Goal: Task Accomplishment & Management: Use online tool/utility

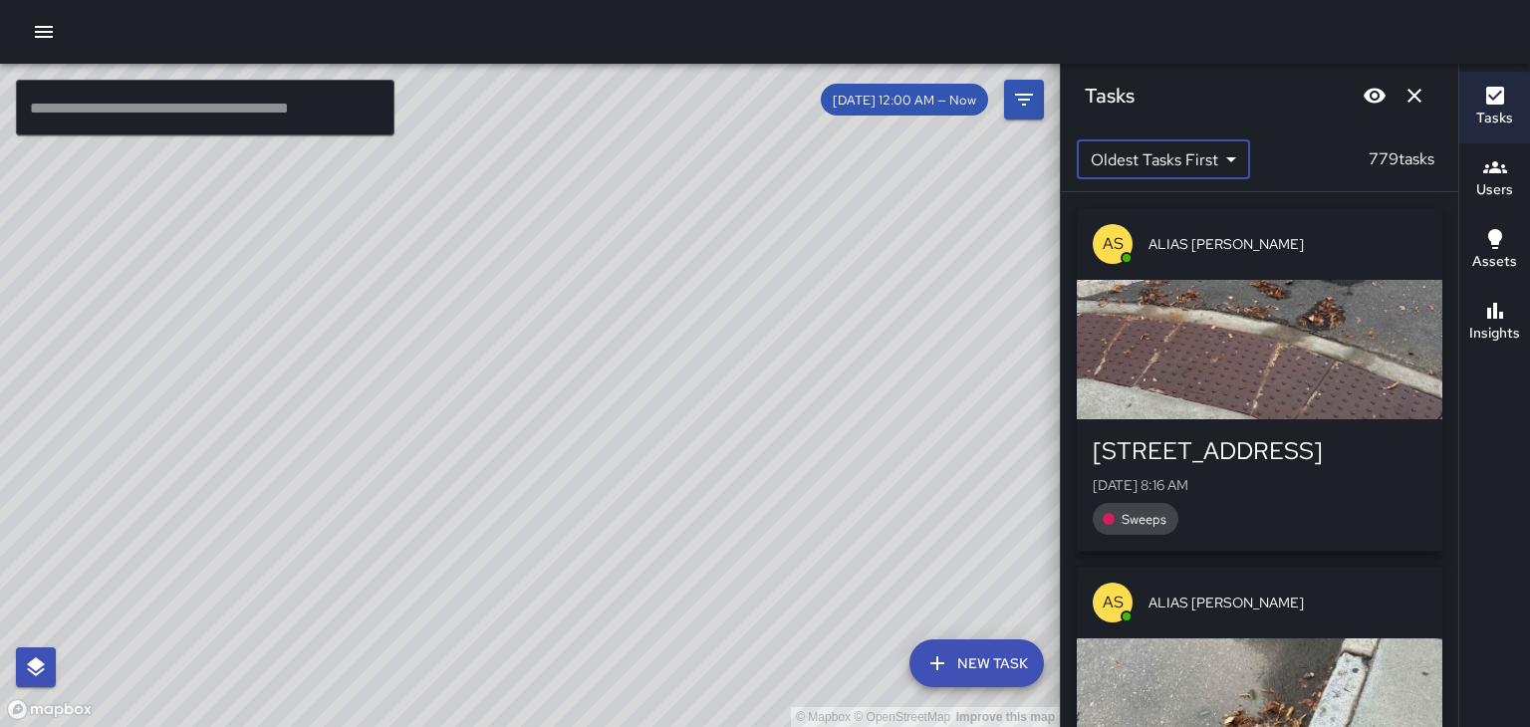
click at [1501, 174] on icon "button" at bounding box center [1496, 167] width 24 height 24
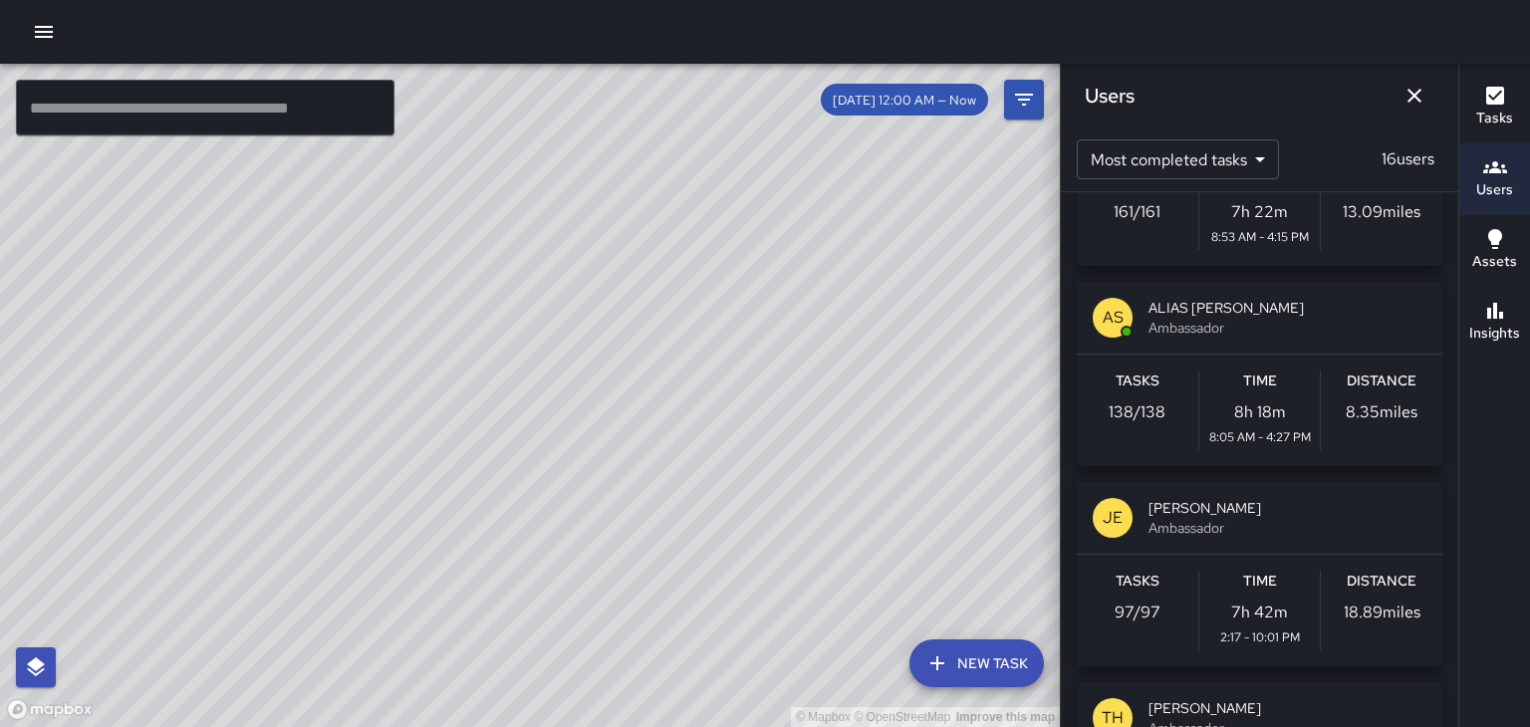
scroll to position [350, 0]
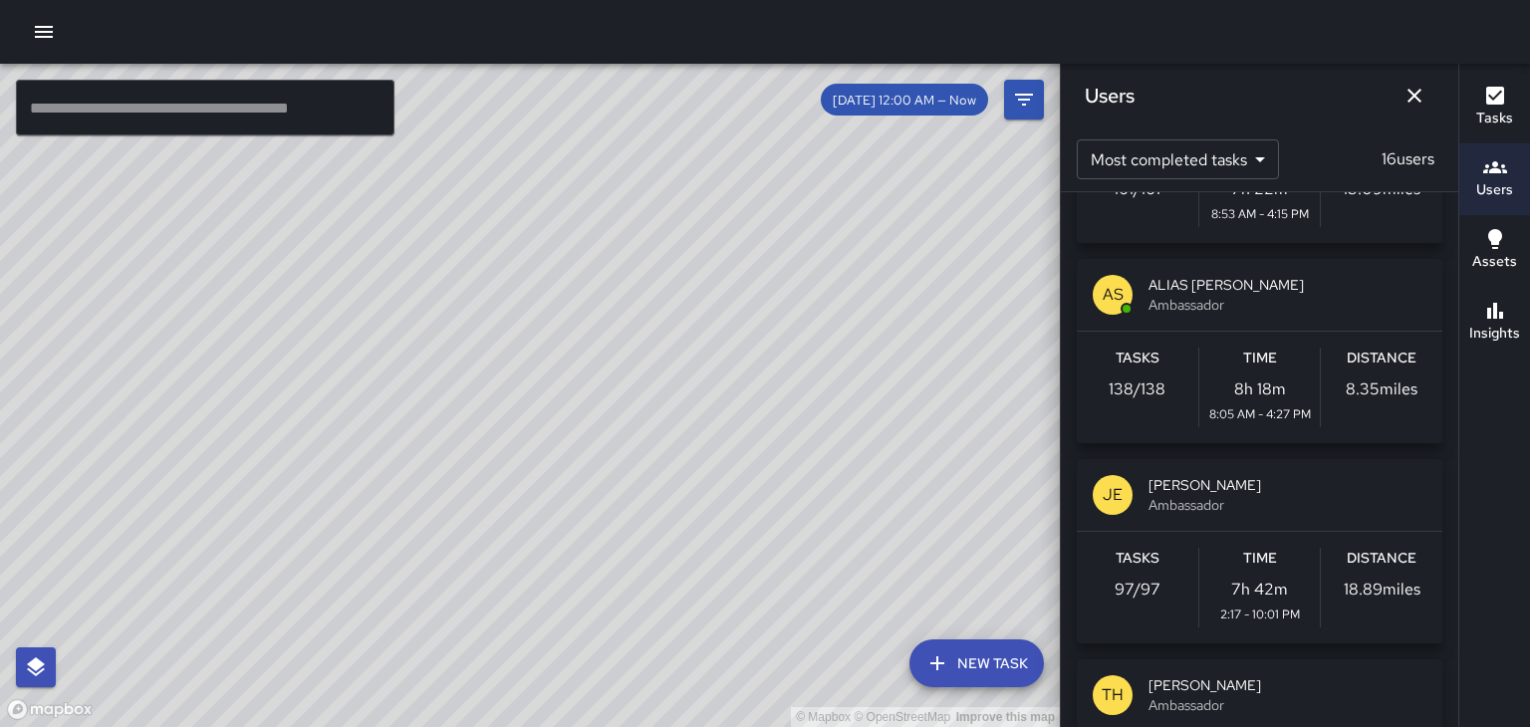
click at [1225, 499] on span "Ambassador" at bounding box center [1288, 505] width 278 height 20
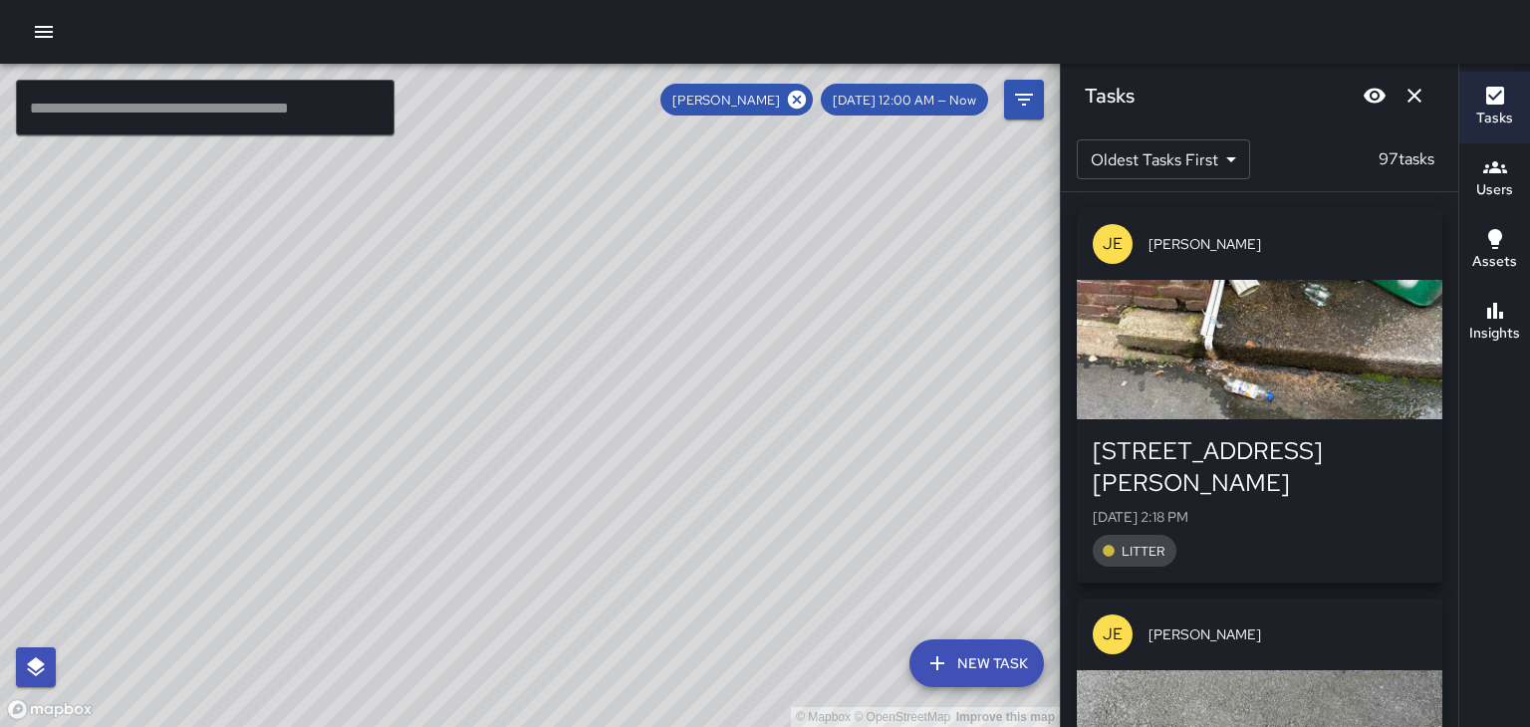
scroll to position [0, 0]
click at [1219, 177] on body "© Mapbox © OpenStreetMap Improve this map ​ New Task [PERSON_NAME] [DATE] 12:00…" at bounding box center [765, 363] width 1530 height 727
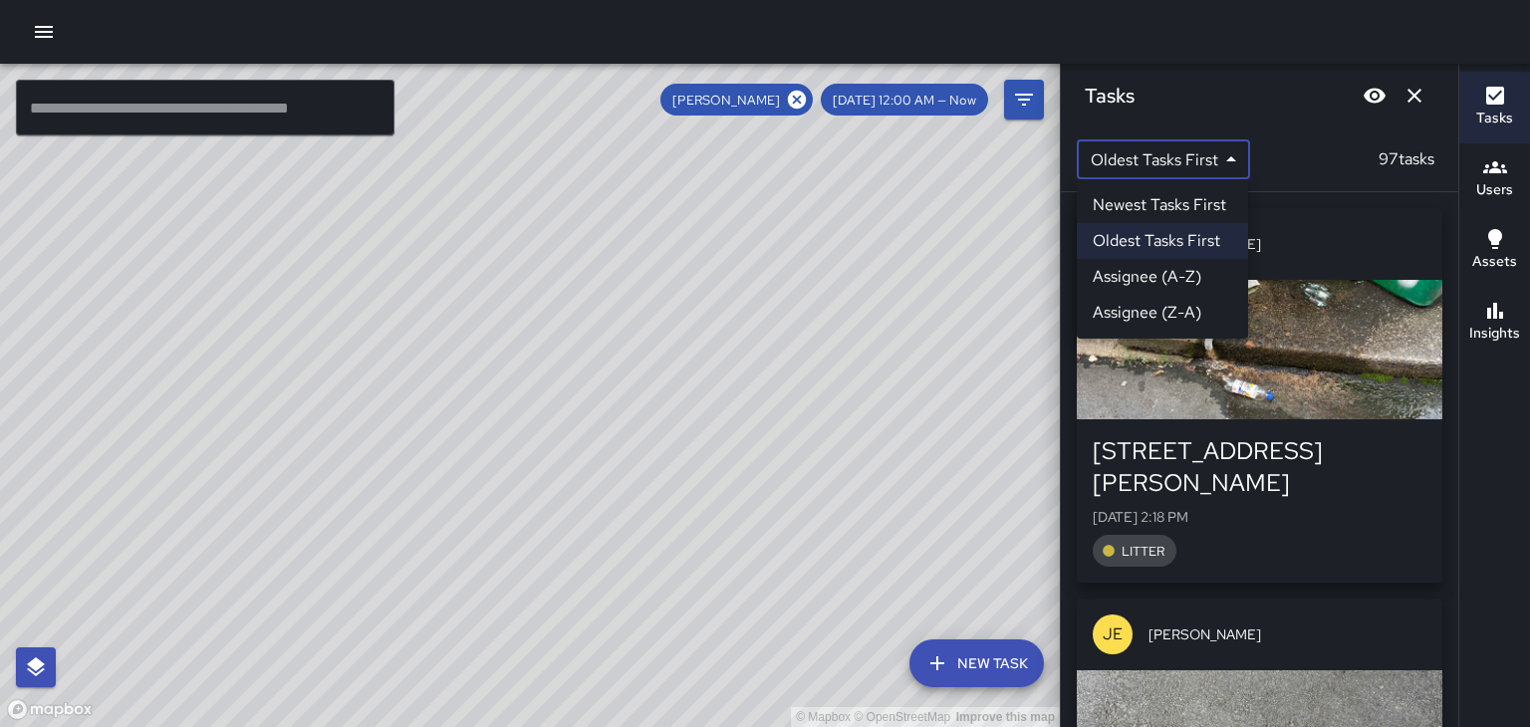
click at [1201, 208] on li "Newest Tasks First" at bounding box center [1162, 205] width 171 height 36
type input "*"
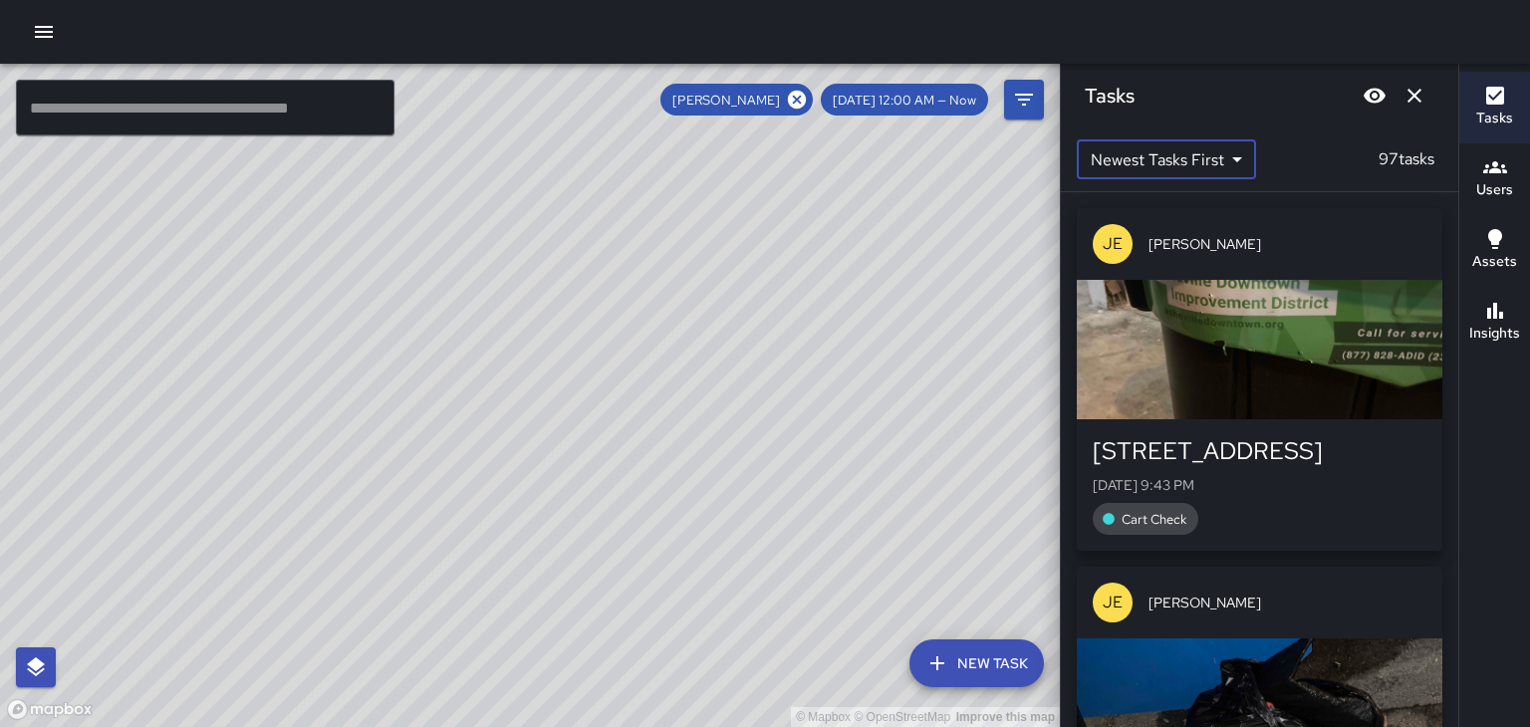
click at [1368, 435] on div "[STREET_ADDRESS]" at bounding box center [1260, 451] width 334 height 32
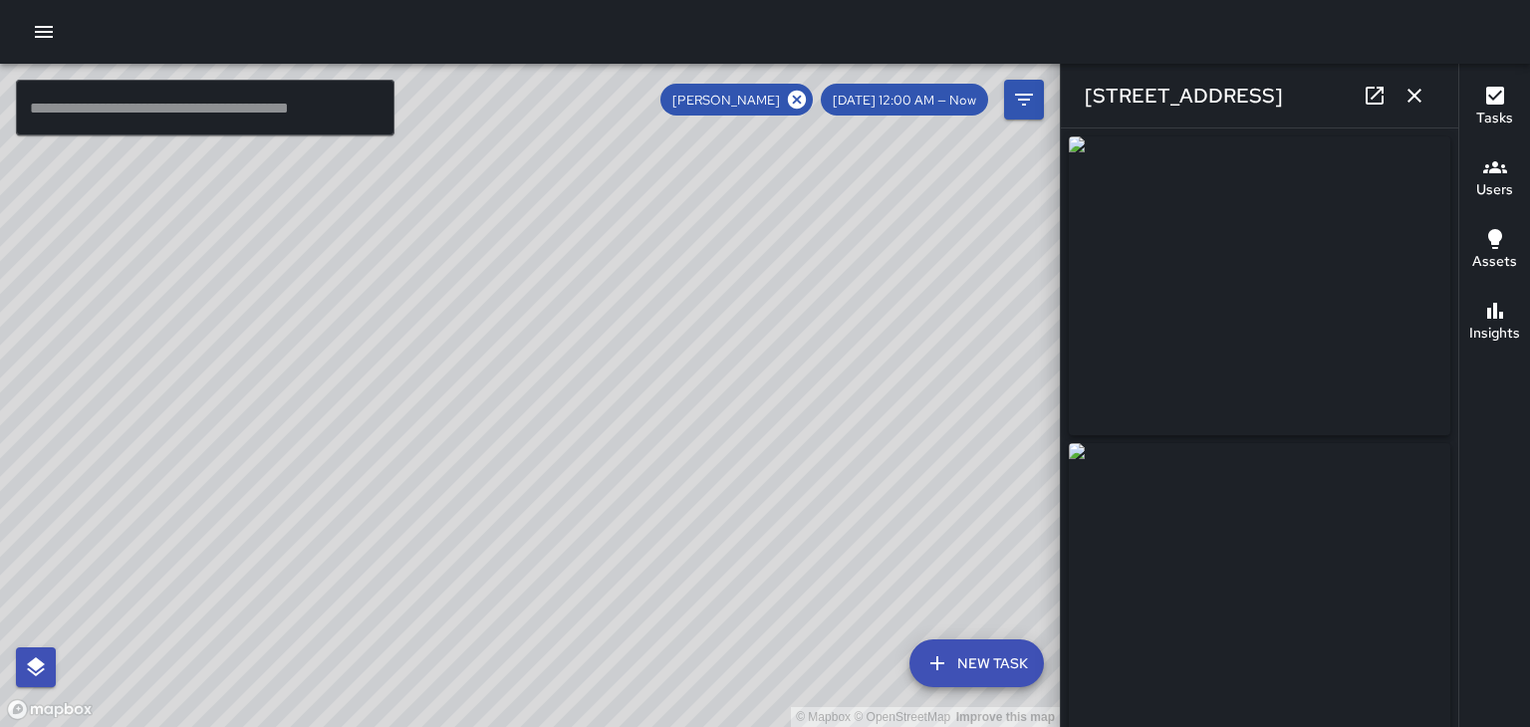
type input "**********"
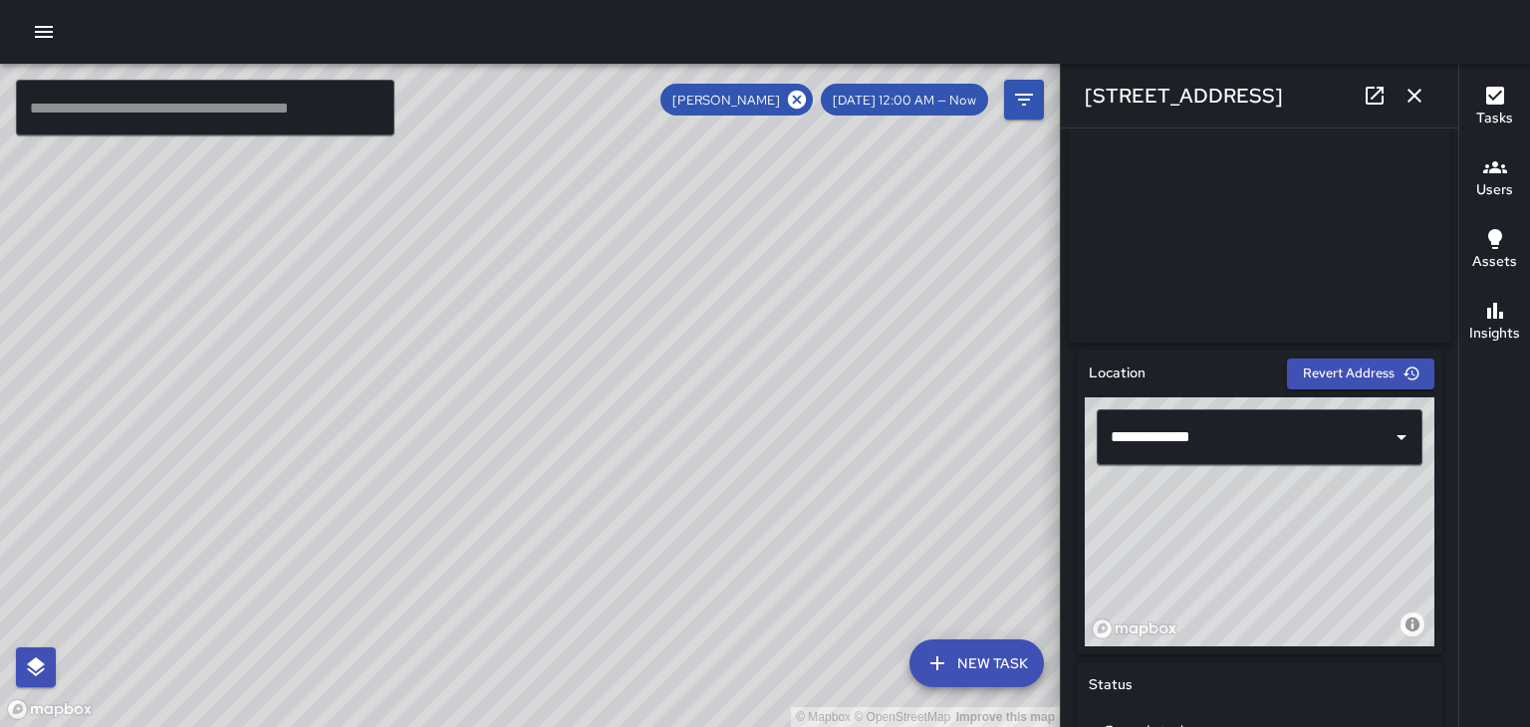
scroll to position [391, 0]
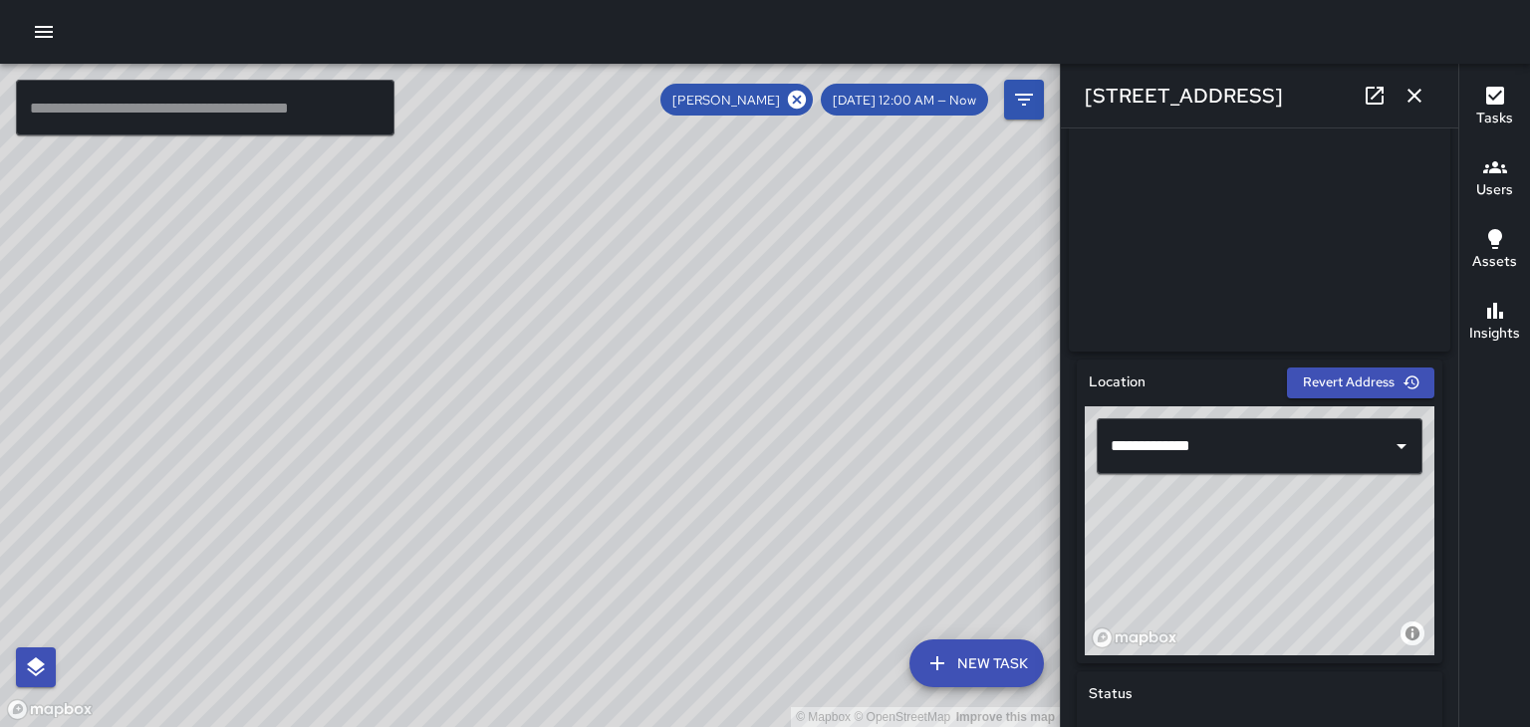
click at [1413, 97] on icon "button" at bounding box center [1415, 96] width 14 height 14
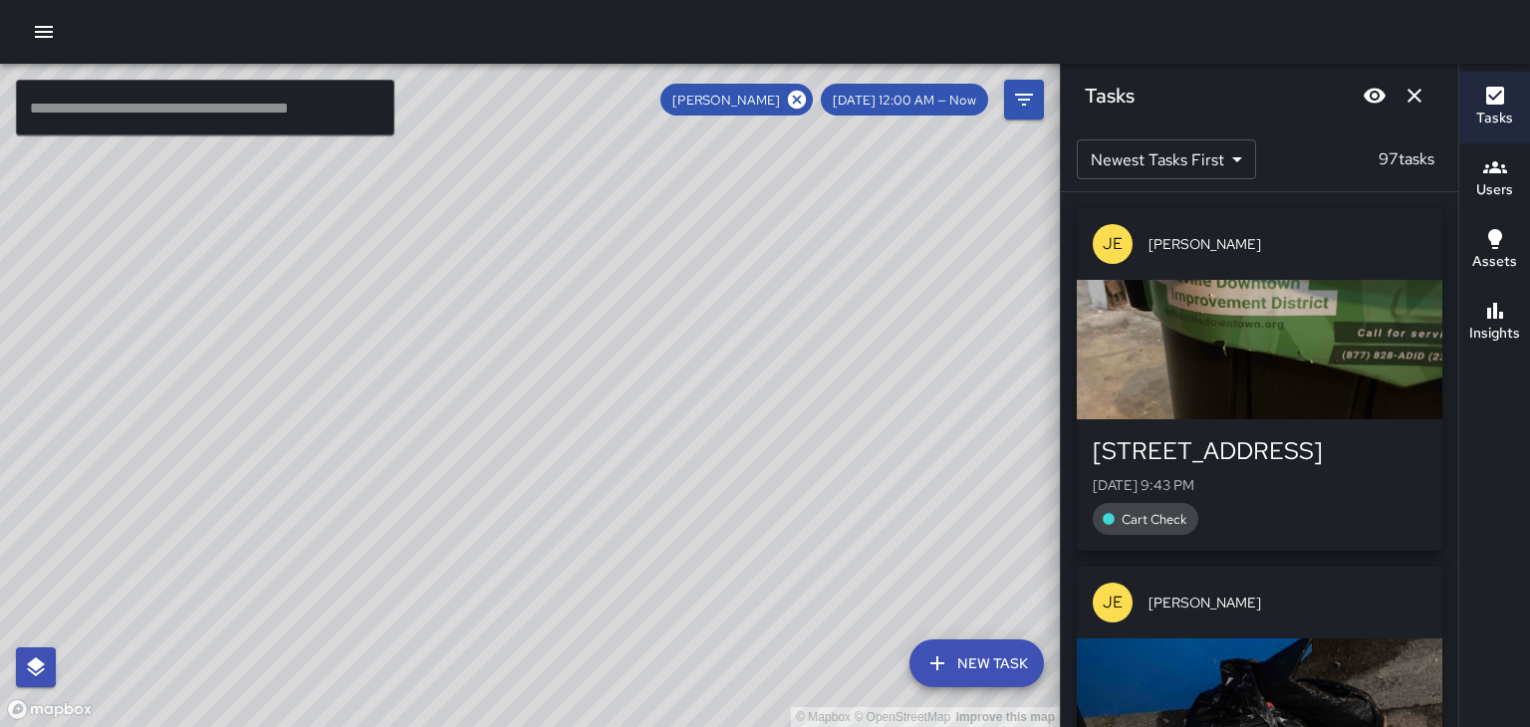
click at [1415, 96] on icon "Dismiss" at bounding box center [1415, 96] width 14 height 14
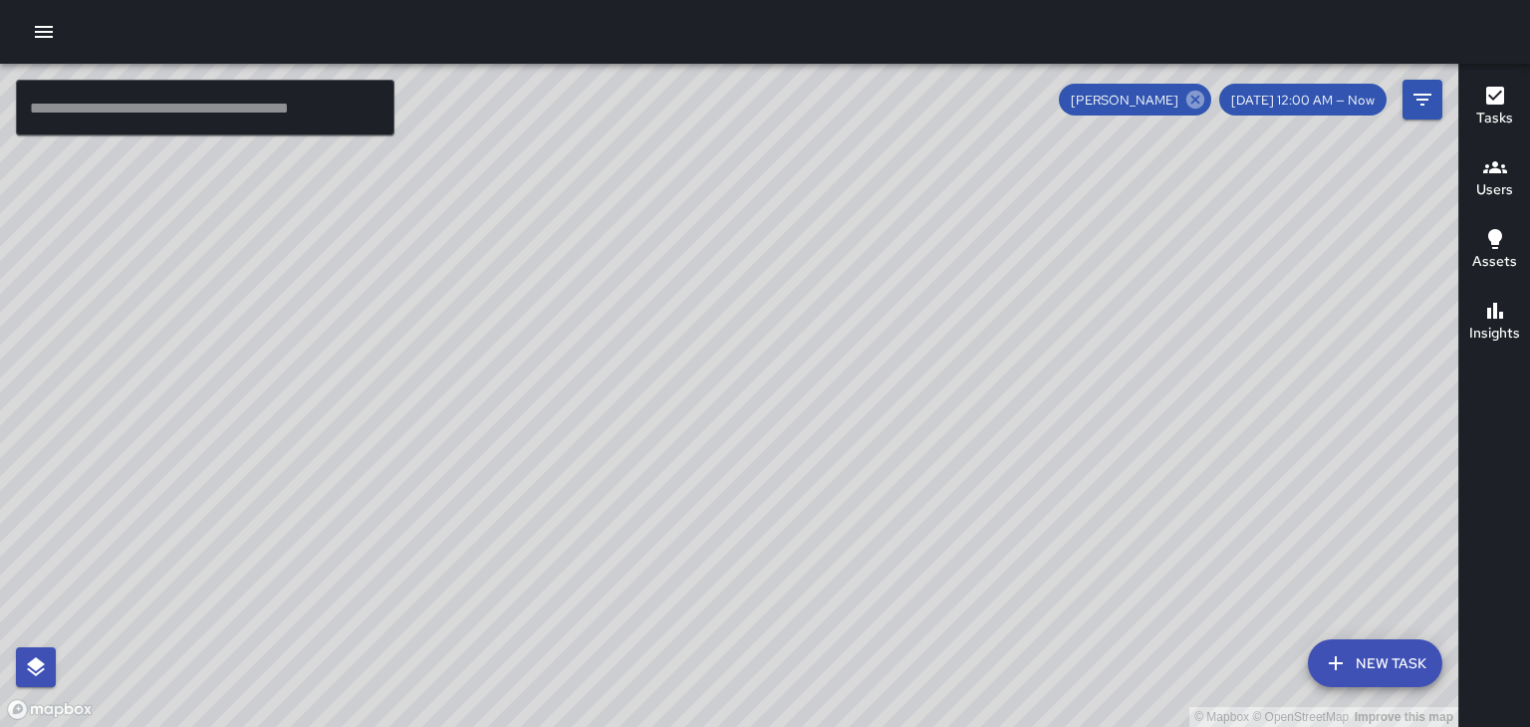
click at [1207, 101] on icon at bounding box center [1196, 100] width 22 height 22
click at [1489, 115] on h6 "Tasks" at bounding box center [1495, 119] width 37 height 22
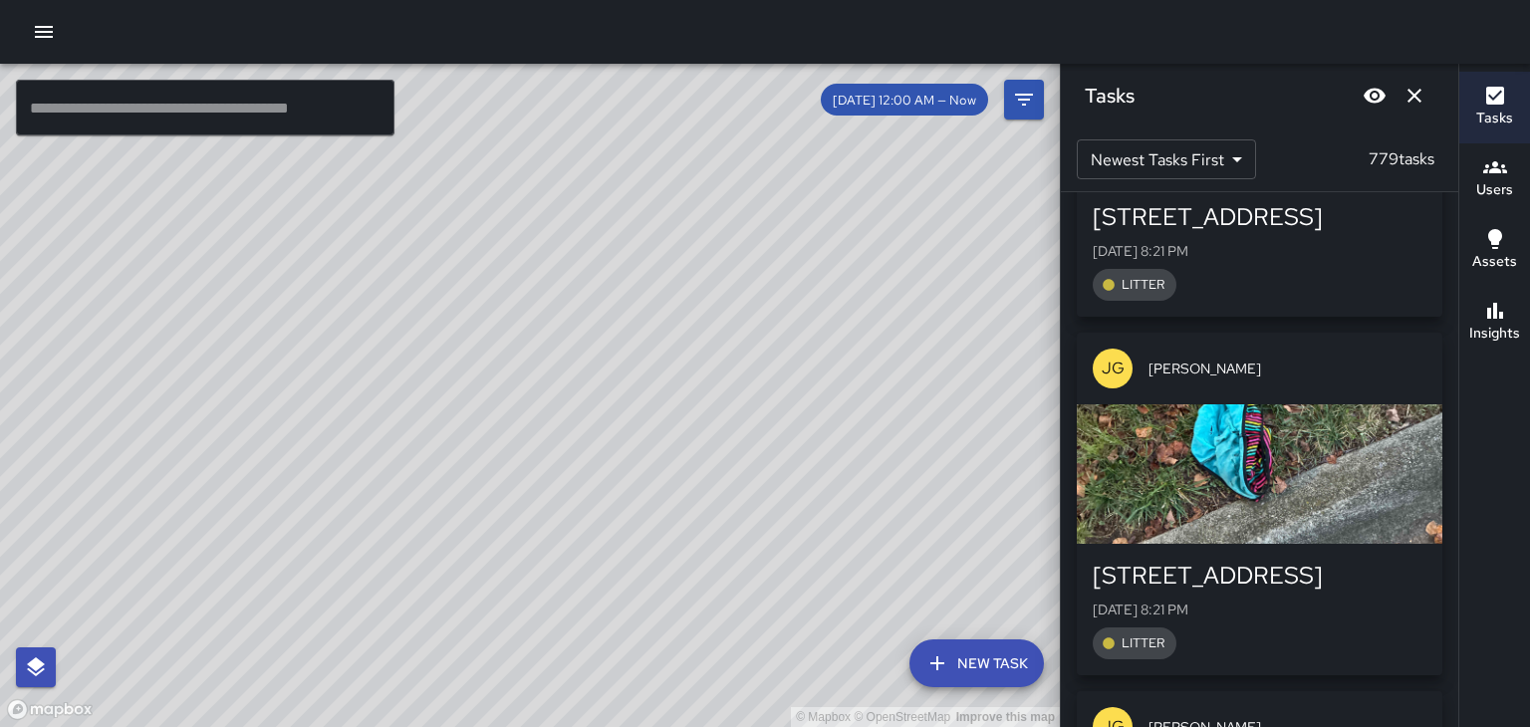
scroll to position [24941, 0]
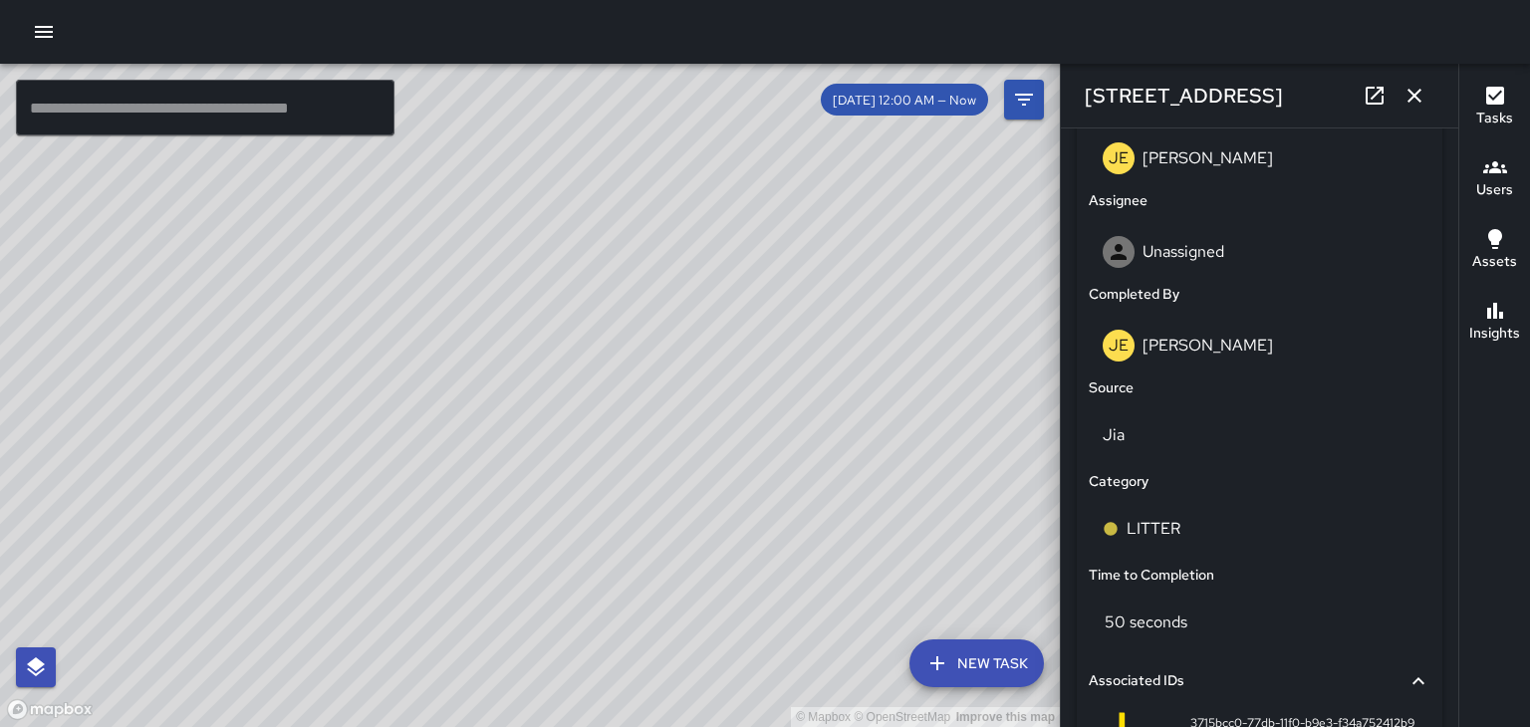
scroll to position [1082, 0]
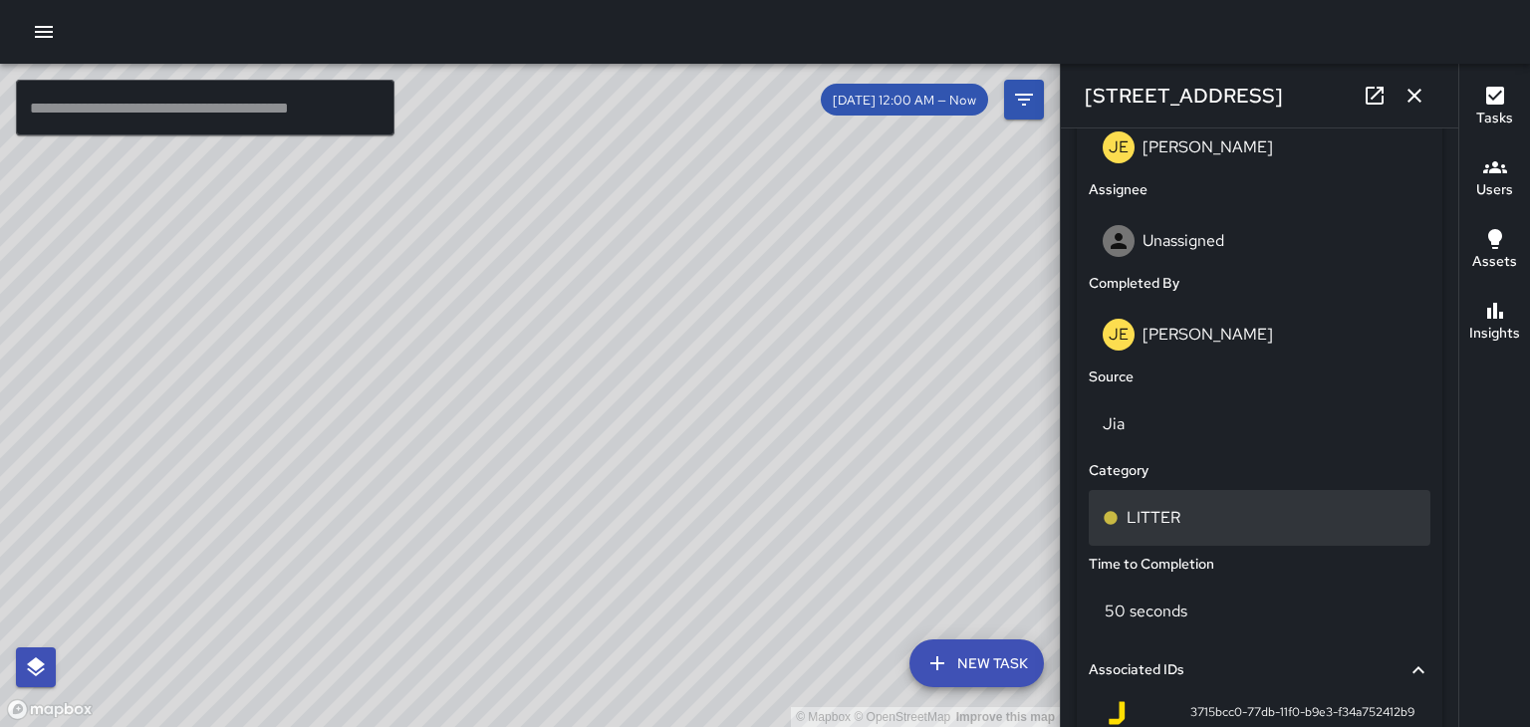
click at [1160, 546] on div "LITTER" at bounding box center [1260, 518] width 342 height 56
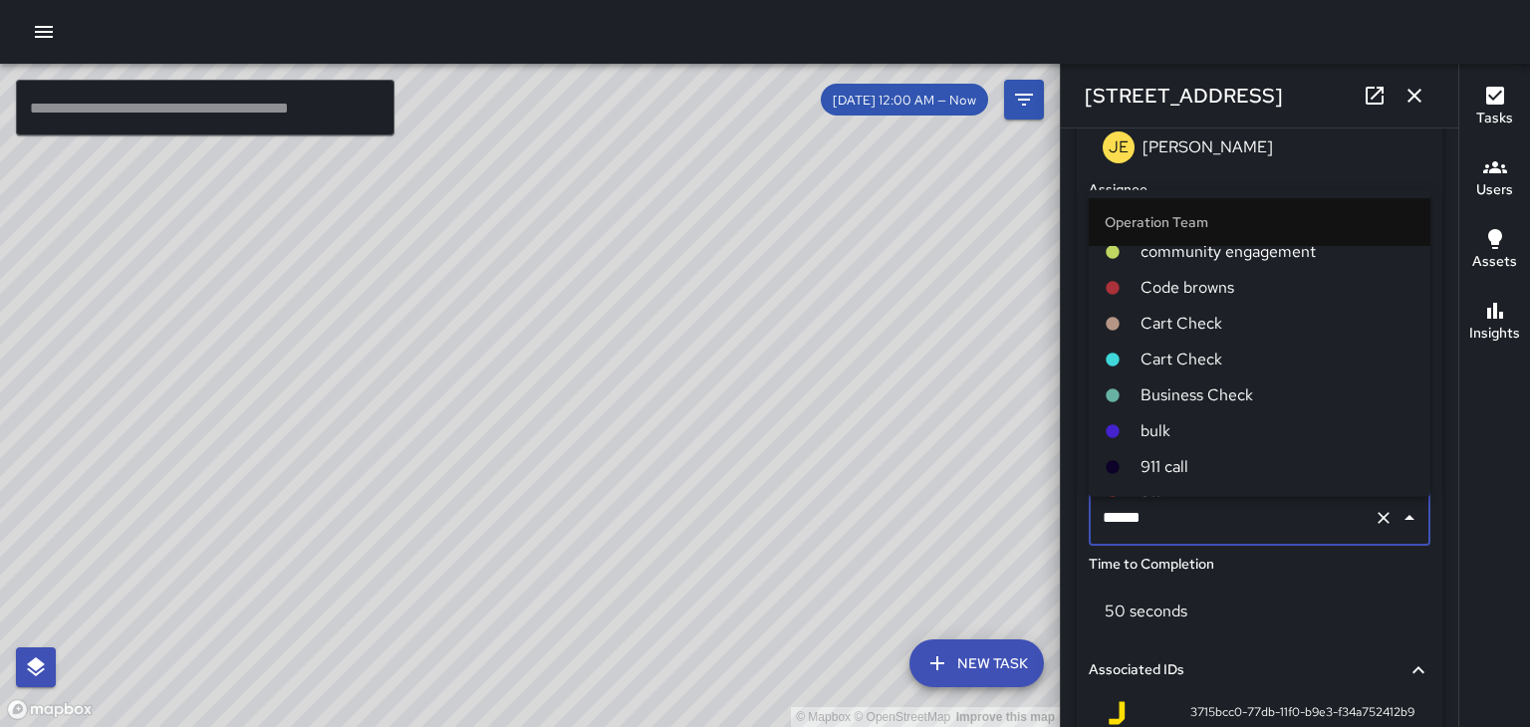
scroll to position [546, 0]
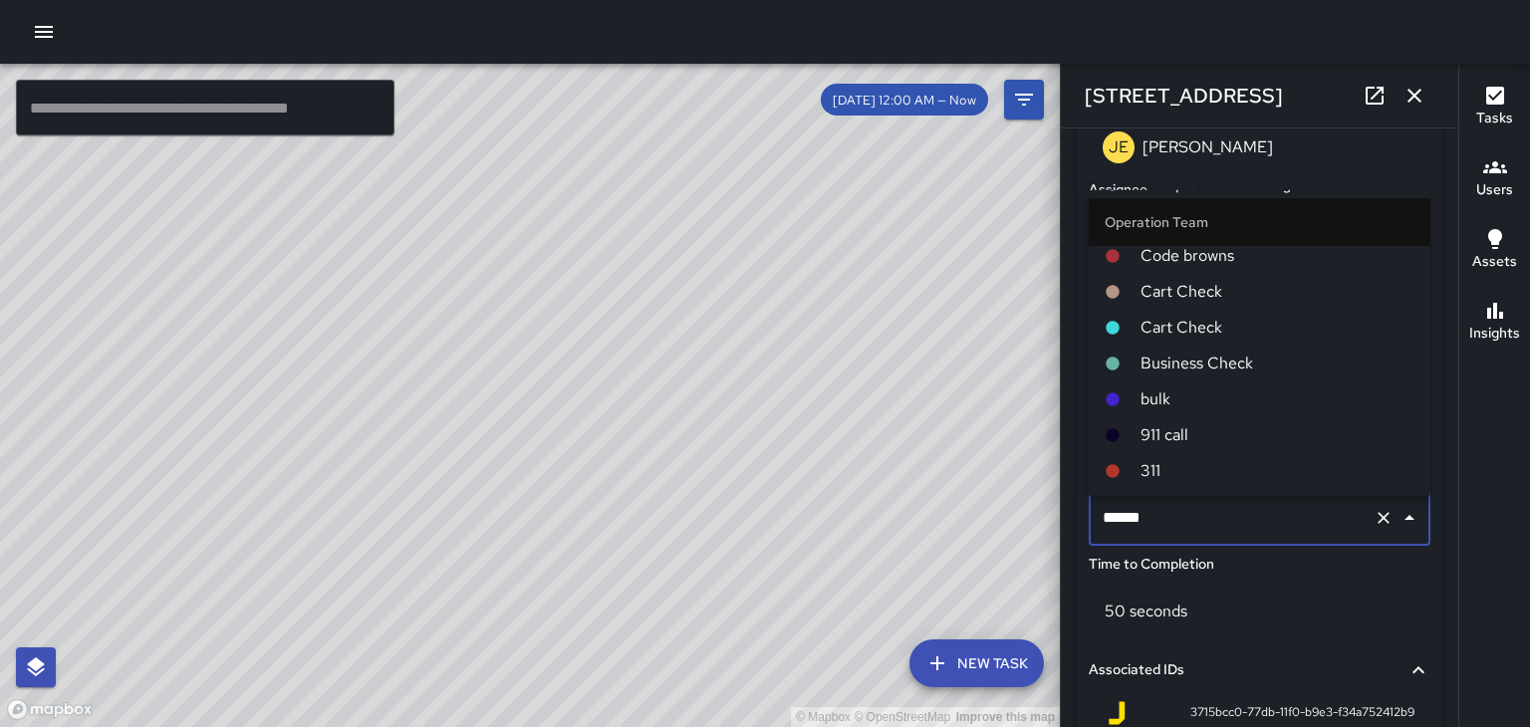
click at [1161, 406] on span "bulk" at bounding box center [1278, 400] width 274 height 24
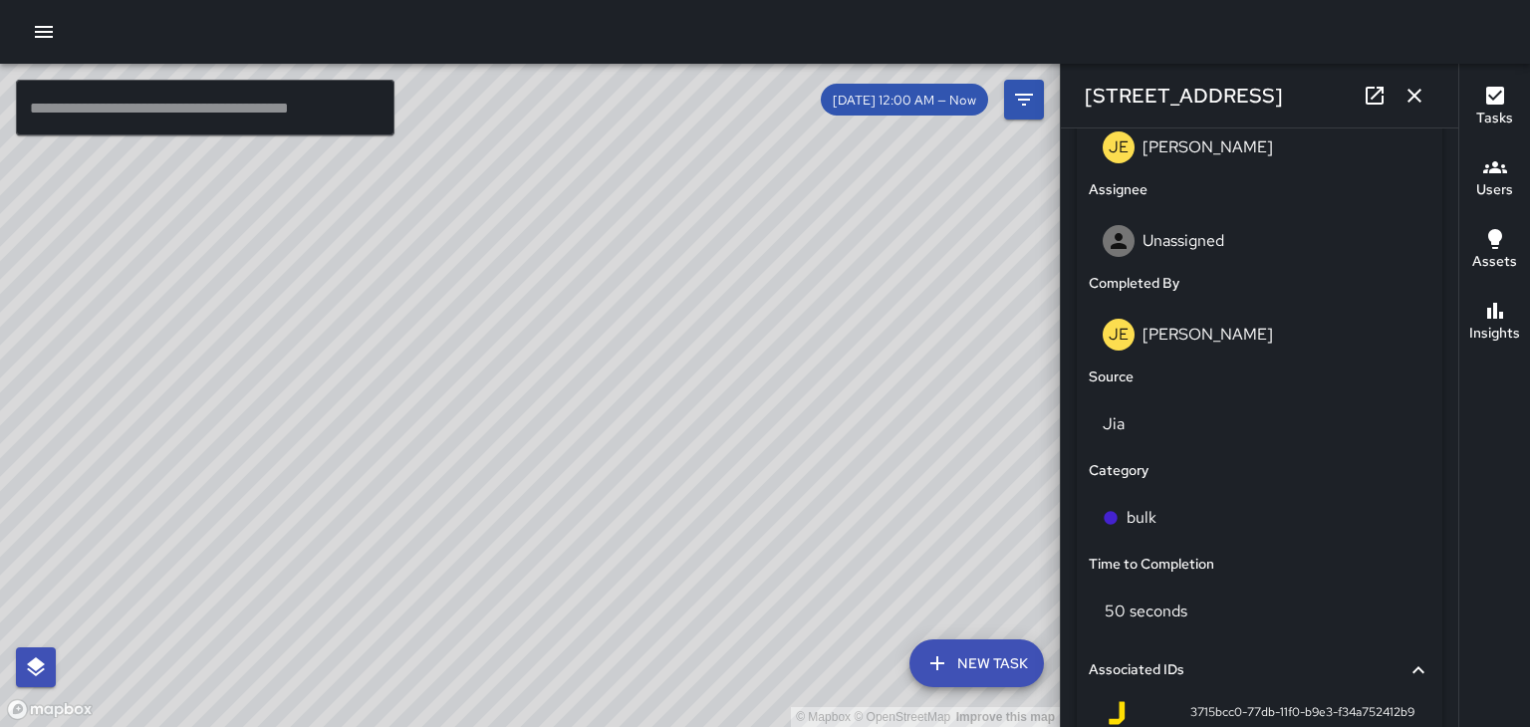
click at [1415, 96] on icon "button" at bounding box center [1415, 96] width 14 height 14
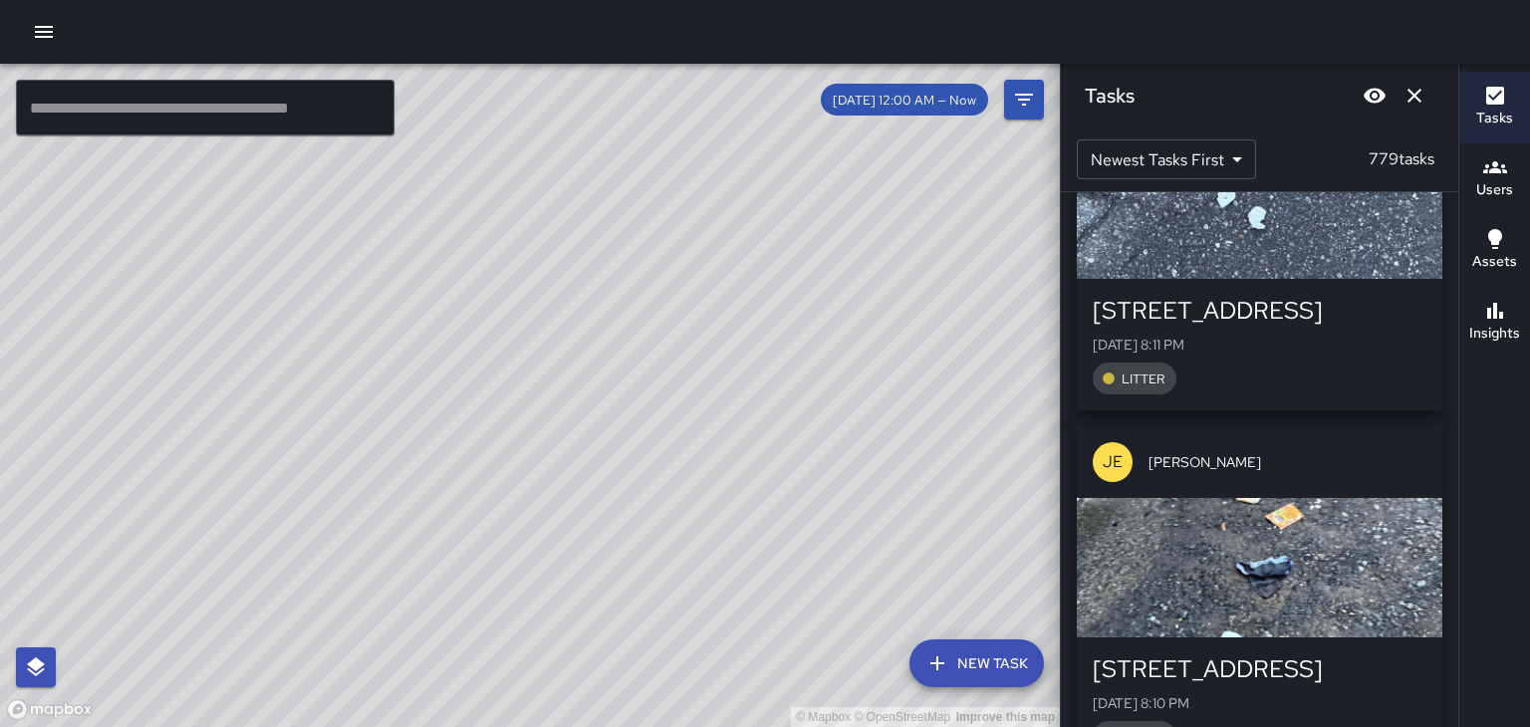
scroll to position [31665, 0]
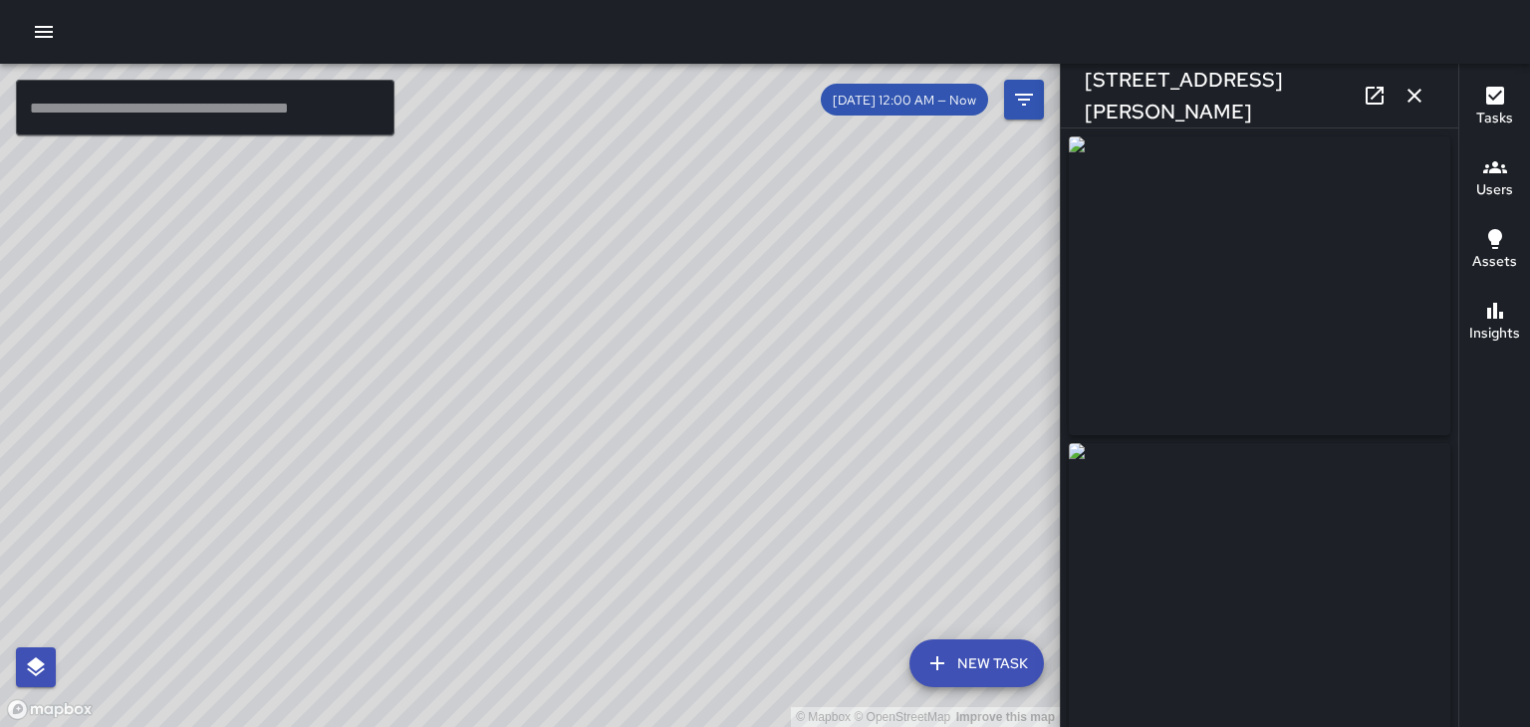
type input "**********"
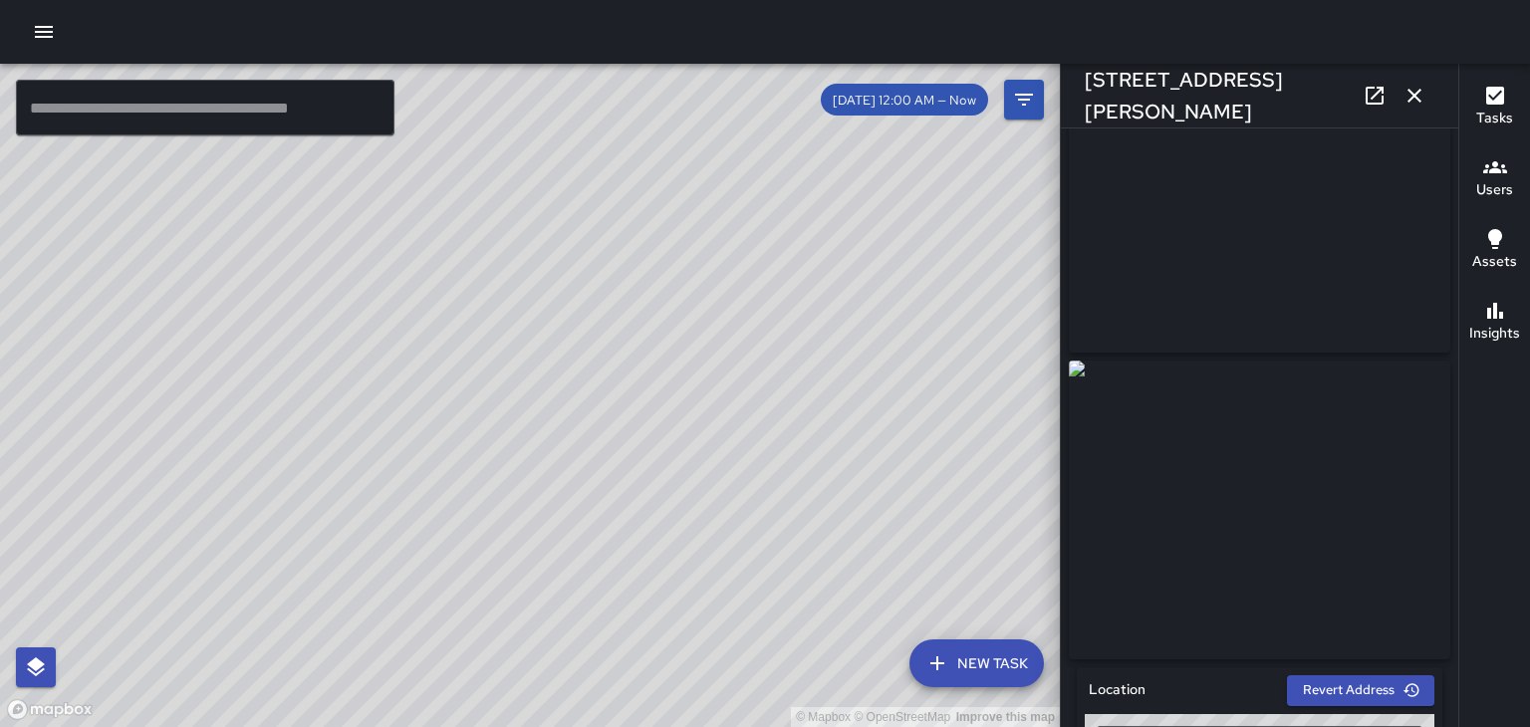
scroll to position [0, 0]
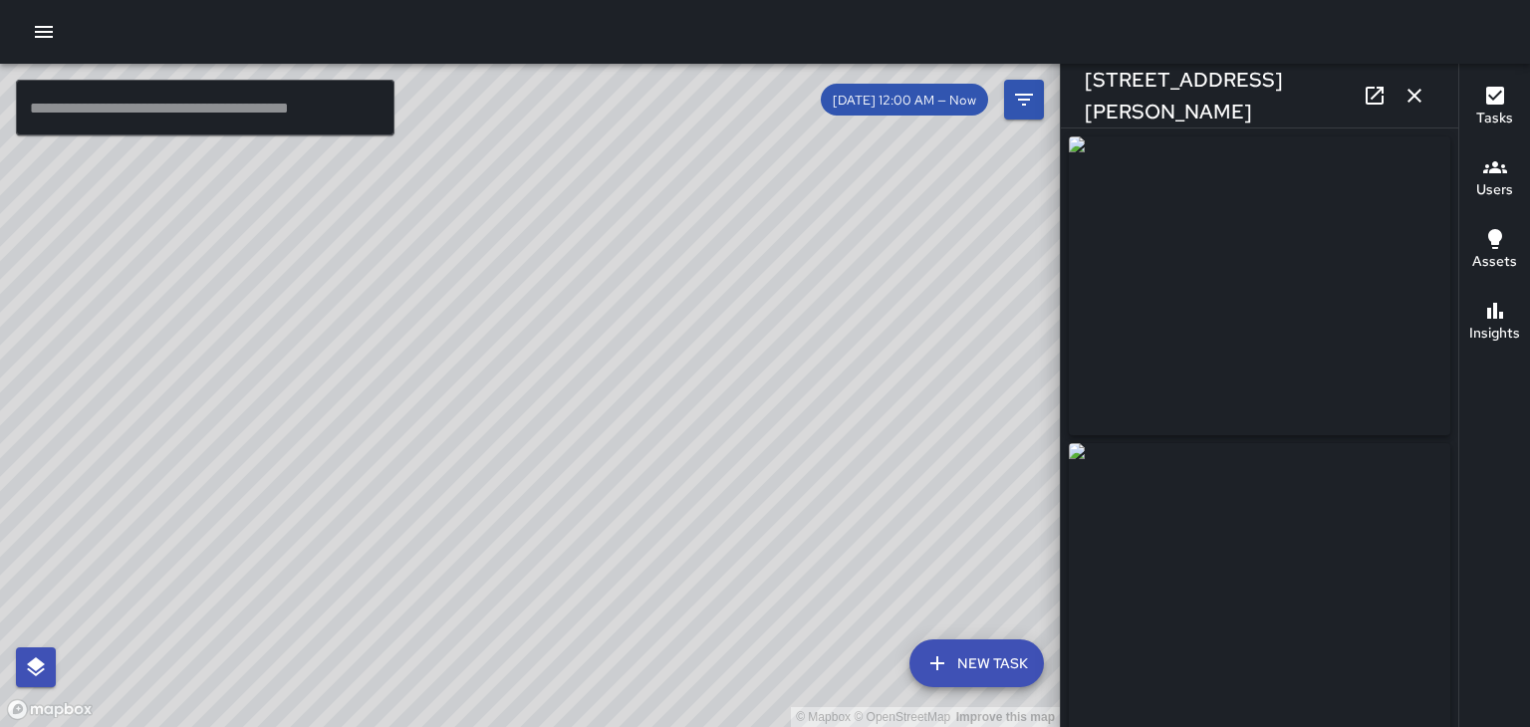
click at [1427, 101] on button "button" at bounding box center [1415, 96] width 40 height 40
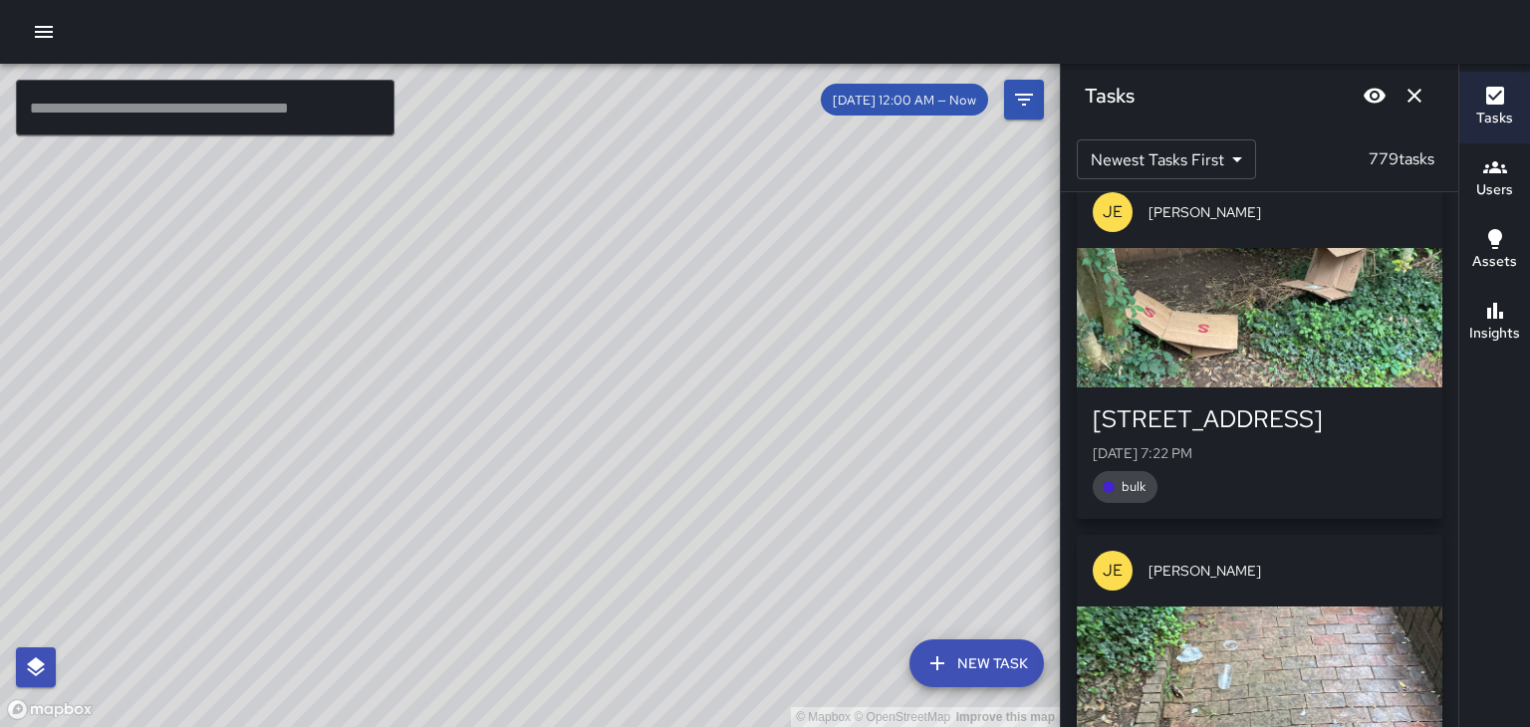
scroll to position [47280, 0]
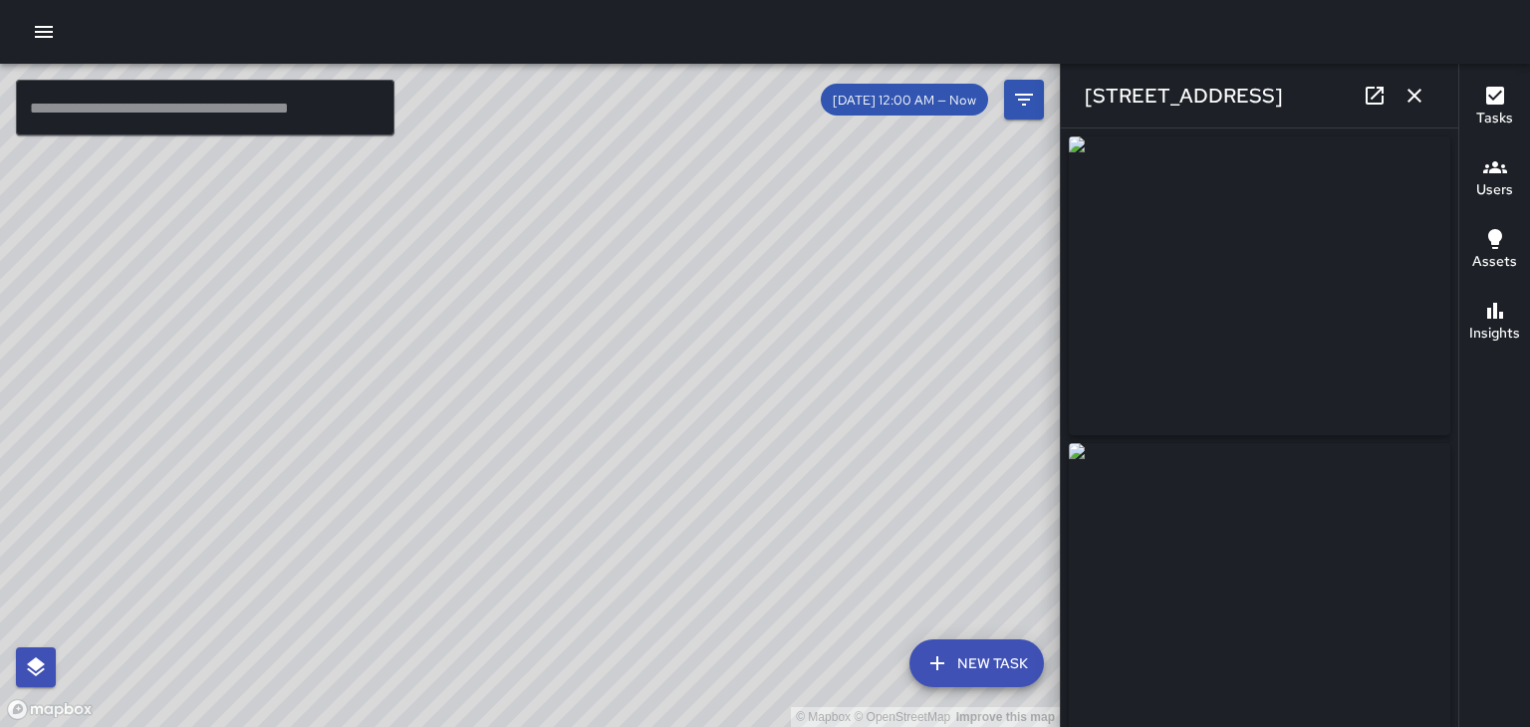
type input "**********"
click at [1415, 96] on icon "button" at bounding box center [1415, 96] width 14 height 14
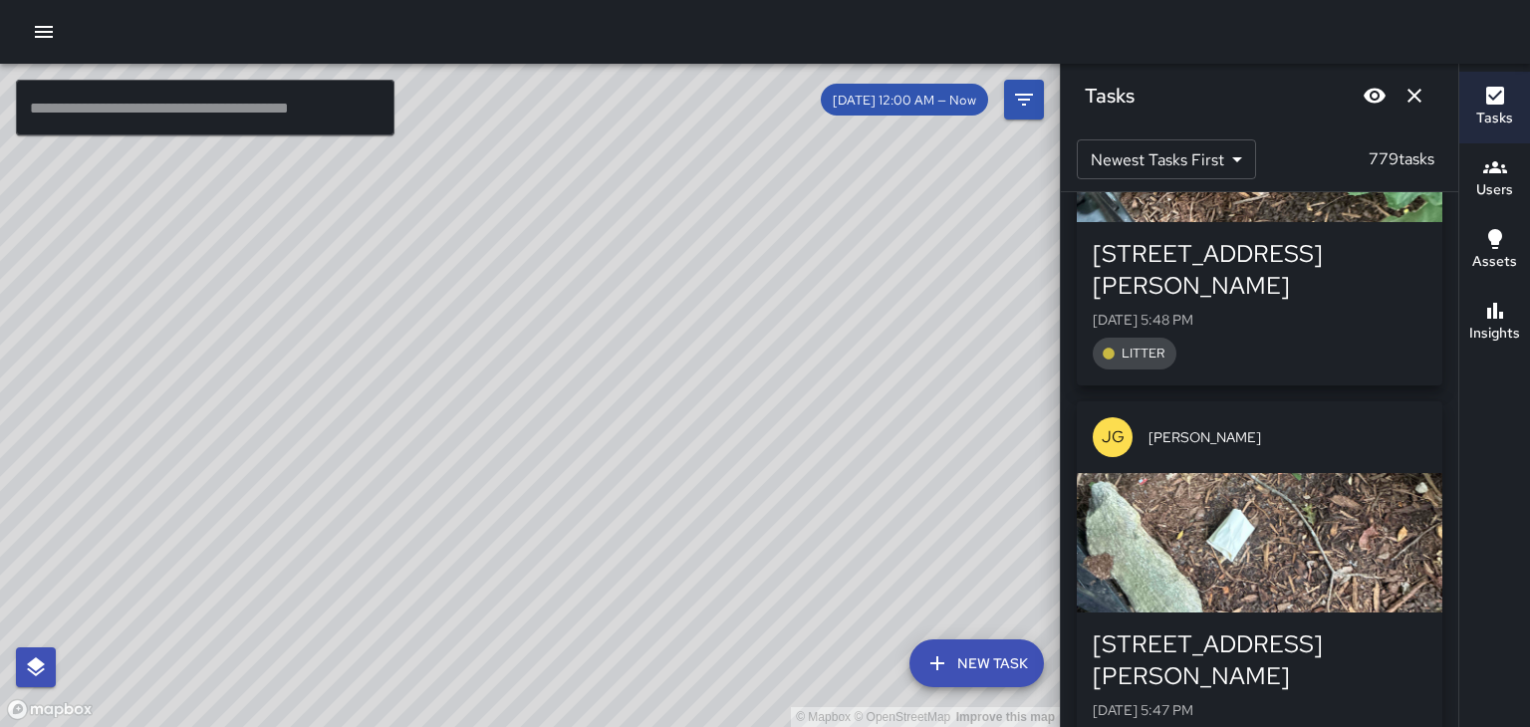
scroll to position [76595, 0]
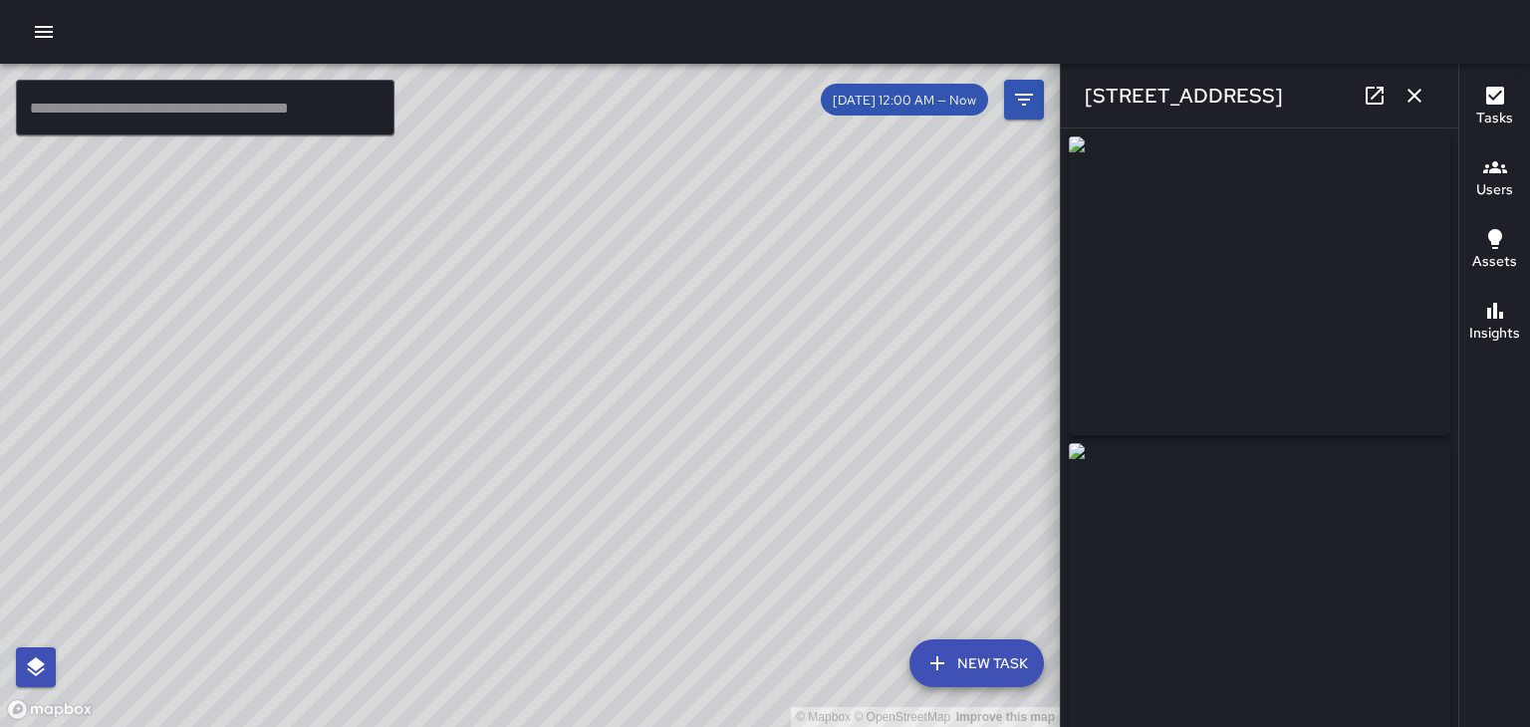
type input "**********"
click at [1418, 92] on icon "button" at bounding box center [1415, 96] width 14 height 14
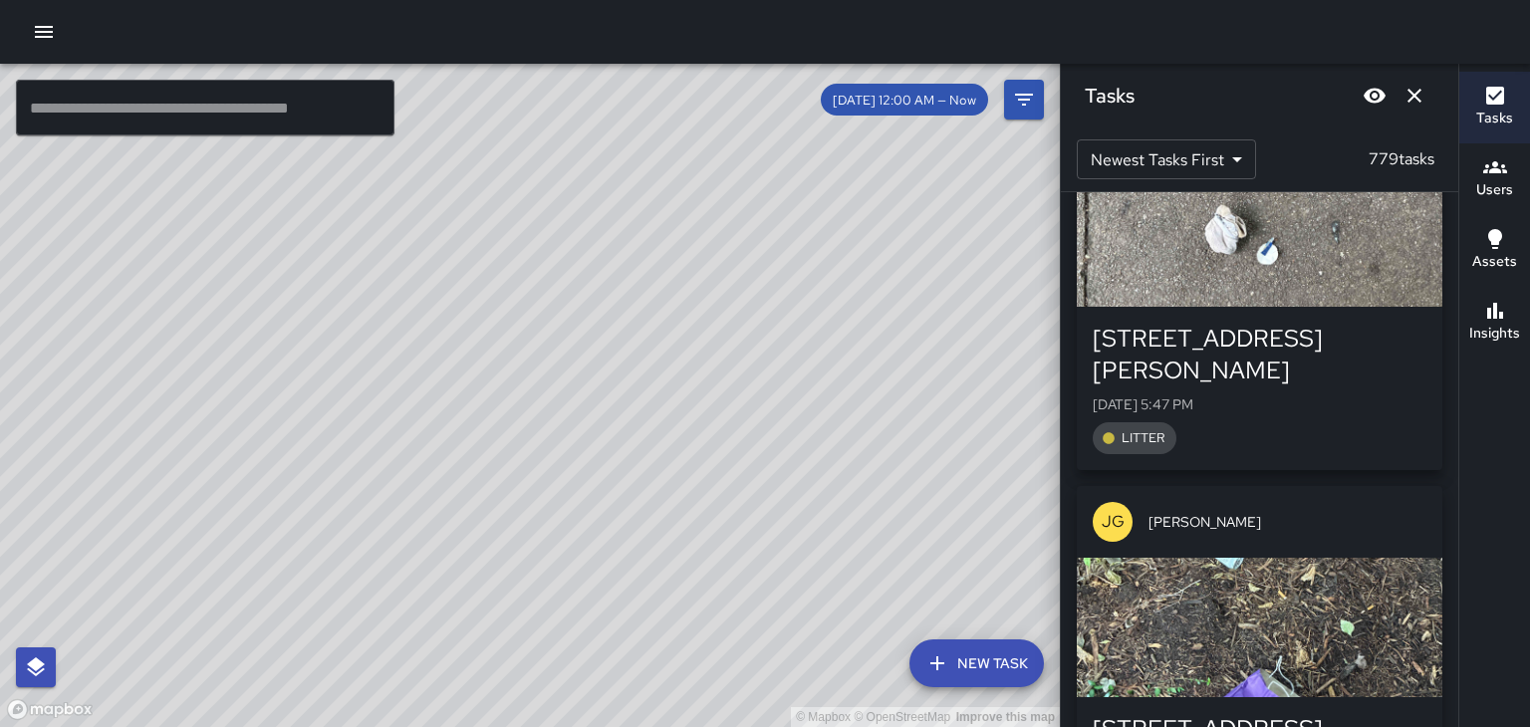
scroll to position [77297, 0]
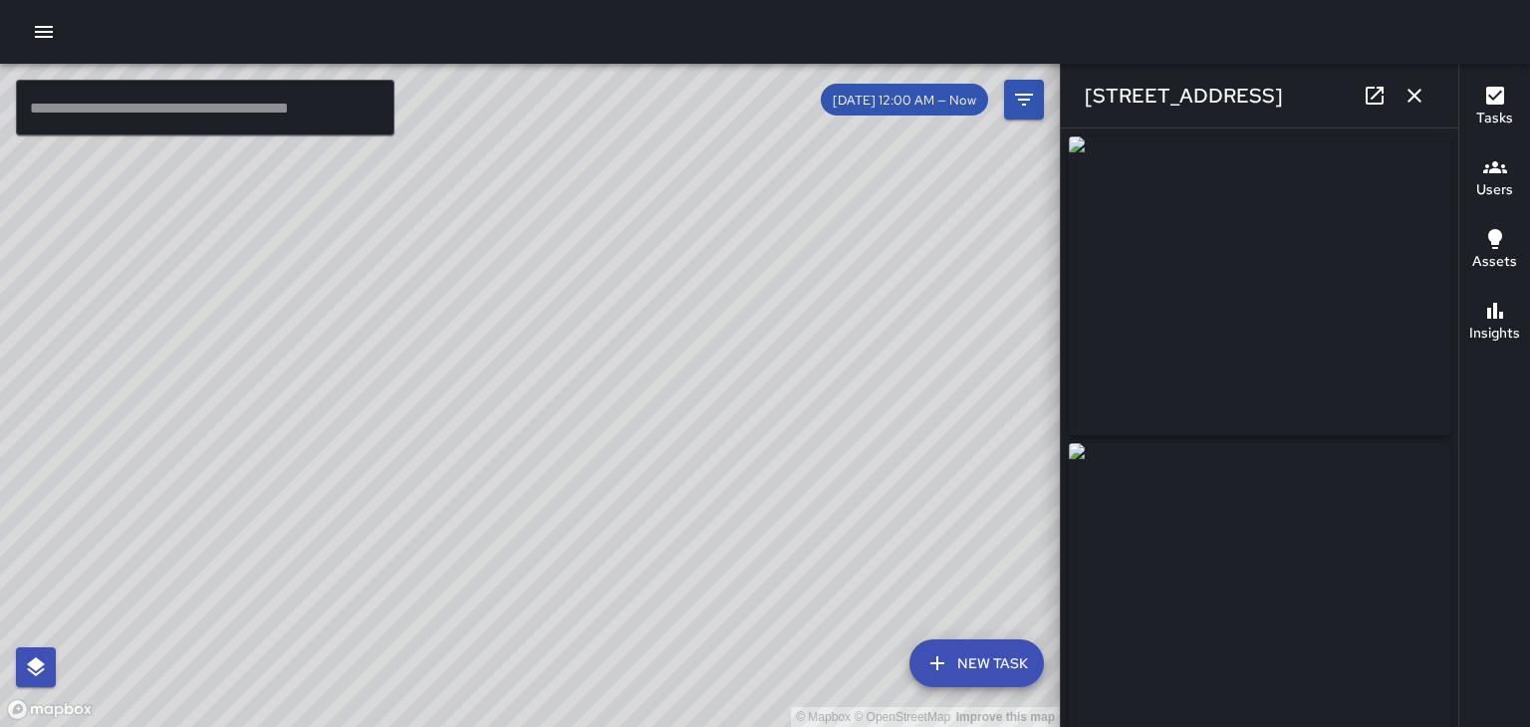
click at [1423, 112] on button "button" at bounding box center [1415, 96] width 40 height 40
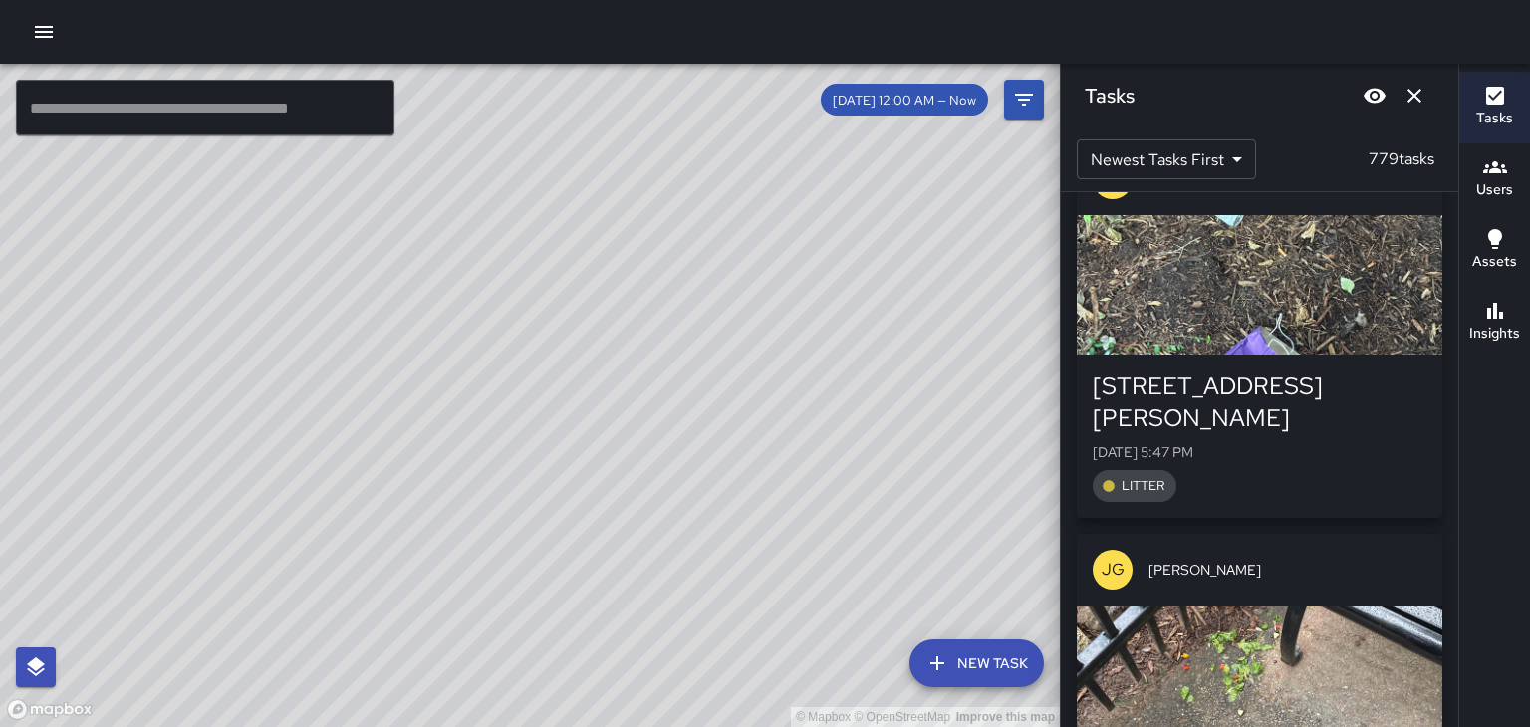
scroll to position [77650, 0]
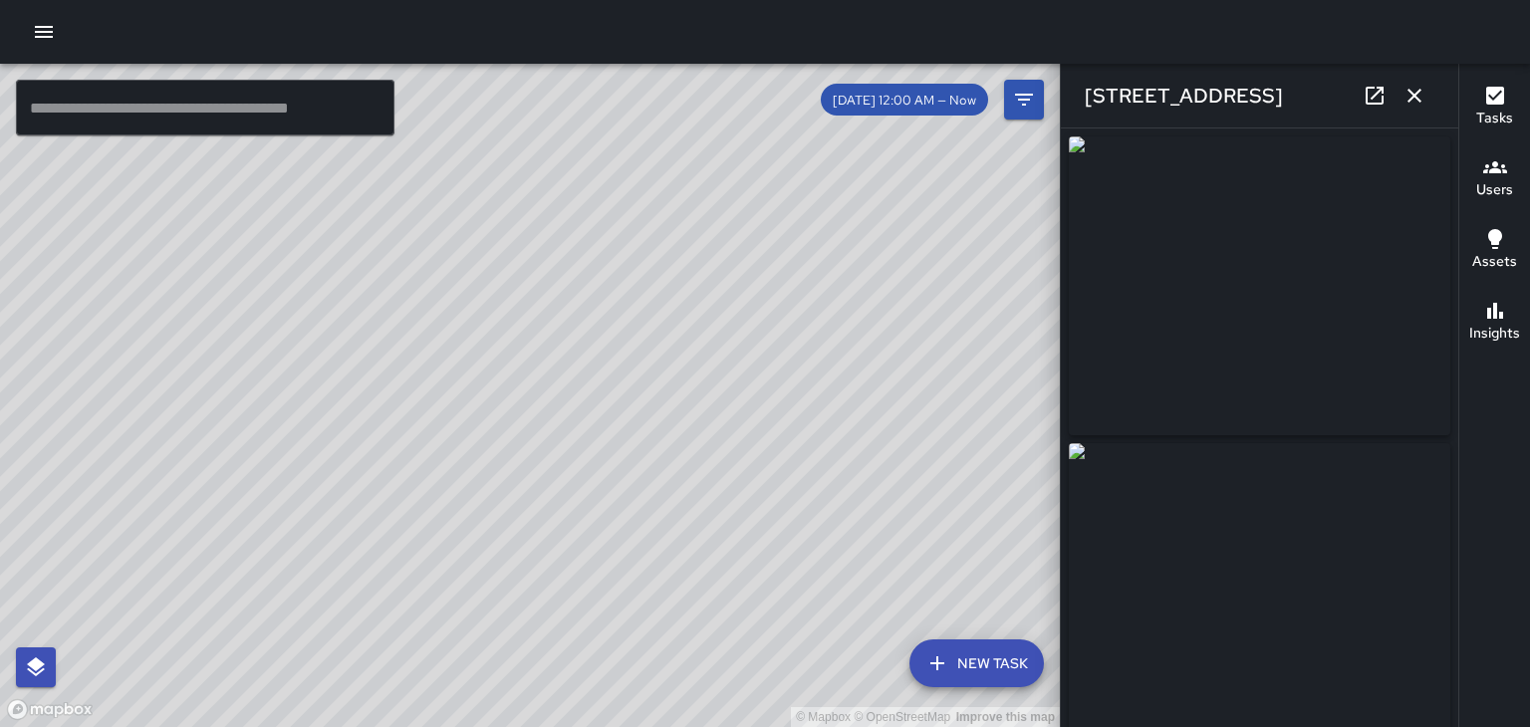
type input "**********"
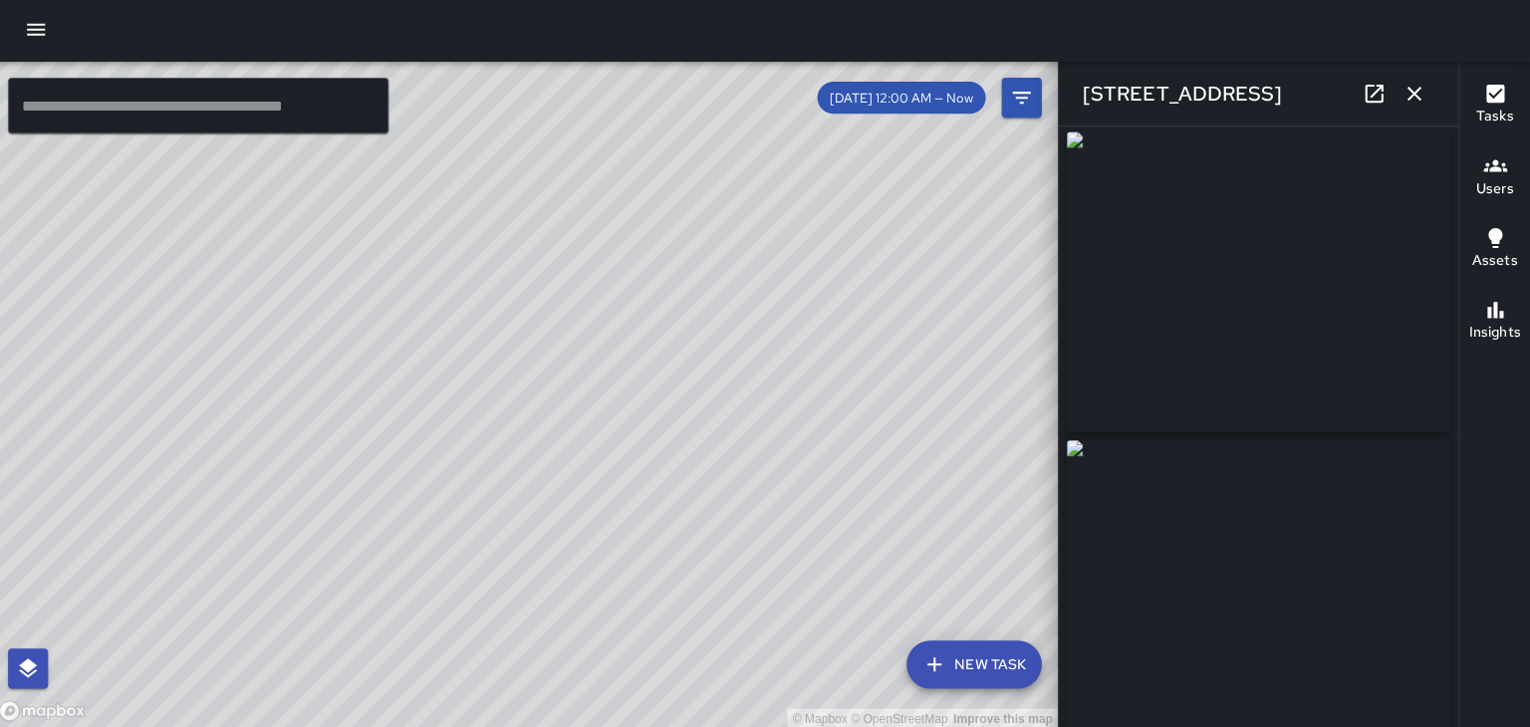
scroll to position [7, 0]
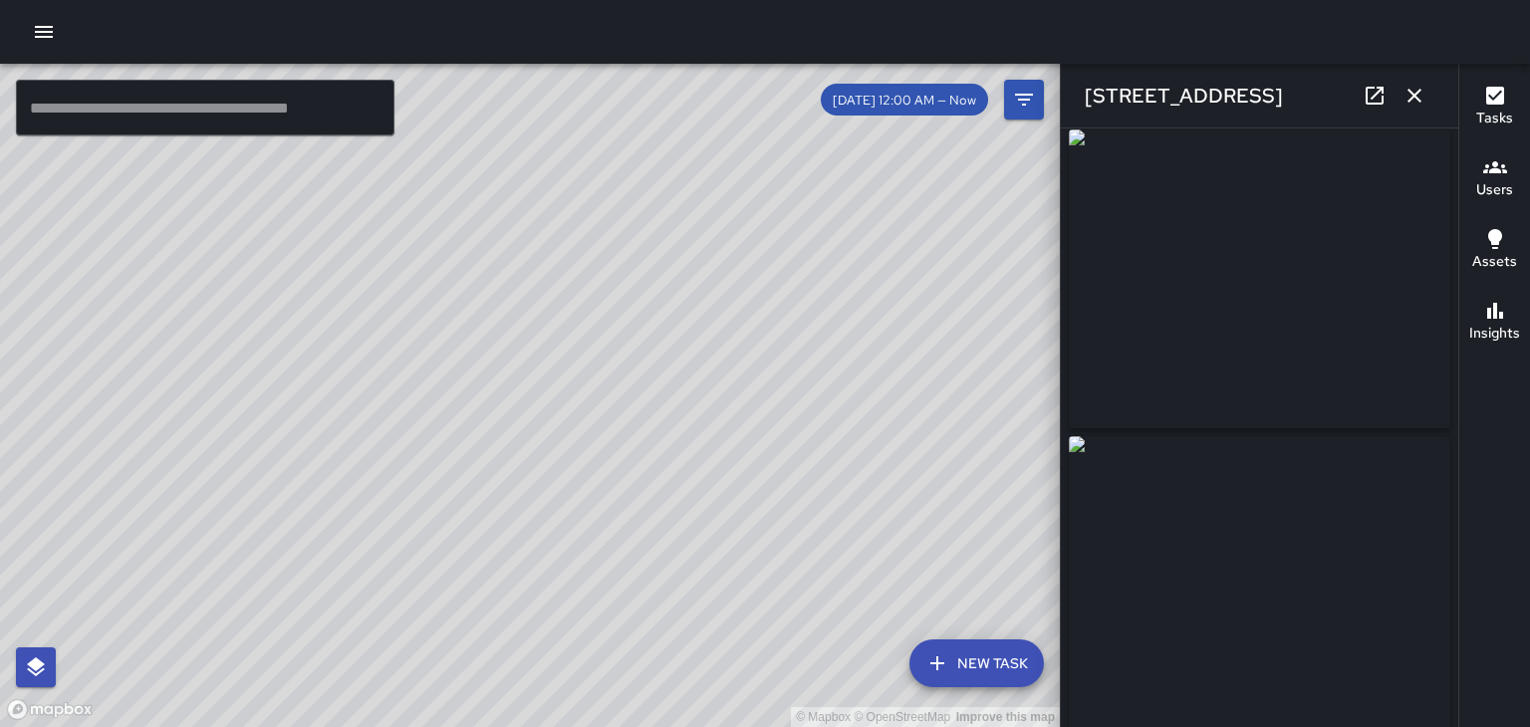
click at [1423, 105] on icon "button" at bounding box center [1415, 96] width 24 height 24
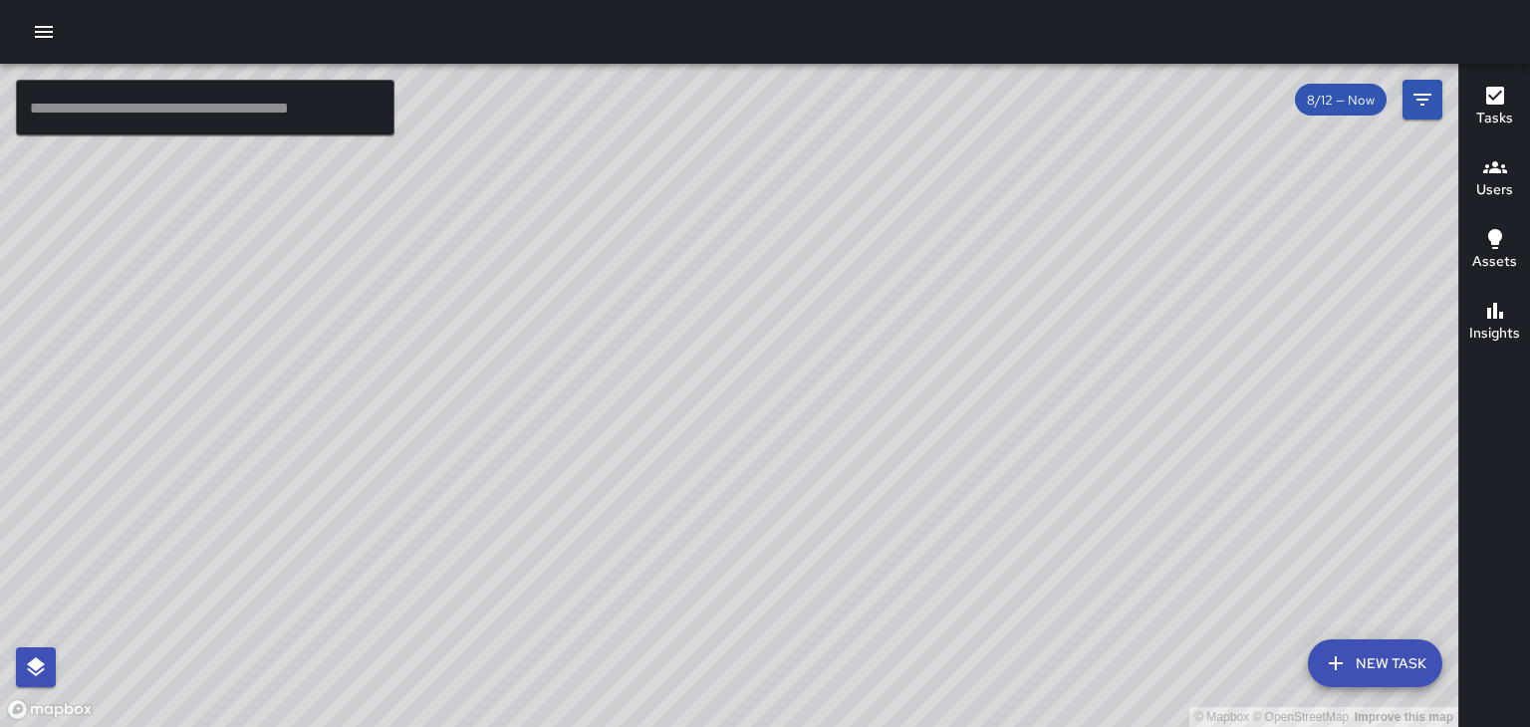
click at [1500, 174] on icon "button" at bounding box center [1496, 167] width 24 height 24
